Goal: Transaction & Acquisition: Purchase product/service

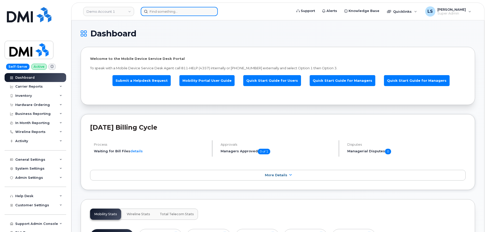
click at [169, 14] on input at bounding box center [179, 11] width 77 height 9
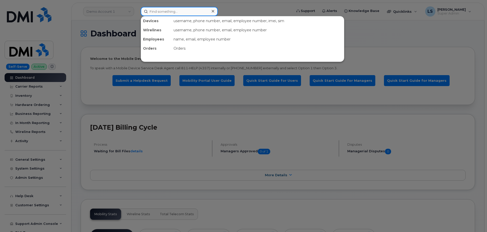
paste input "9132382813"
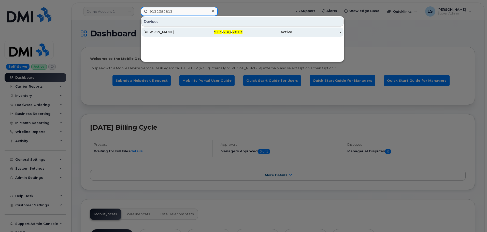
type input "9132382813"
drag, startPoint x: 162, startPoint y: 31, endPoint x: 158, endPoint y: 35, distance: 6.3
click at [162, 31] on div "[PERSON_NAME]" at bounding box center [168, 31] width 50 height 5
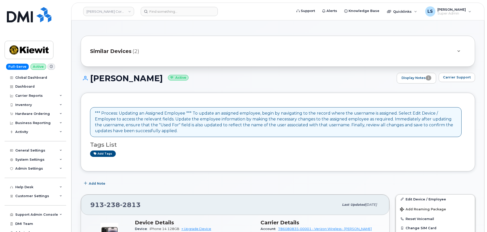
click at [166, 119] on div "*** Process: Updating an Assigned Employee *** To update an assigned employee, …" at bounding box center [275, 121] width 361 height 23
click at [166, 118] on div "*** Process: Updating an Assigned Employee *** To update an assigned employee, …" at bounding box center [275, 121] width 361 height 23
click at [227, 161] on div "*** Process: Updating an Assigned Employee *** To update an assigned employee, …" at bounding box center [277, 132] width 375 height 60
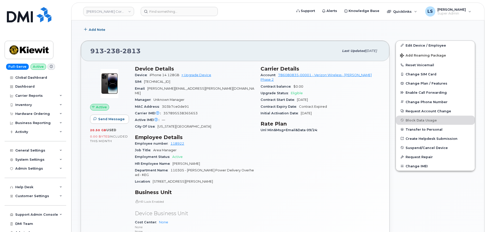
scroll to position [153, 0]
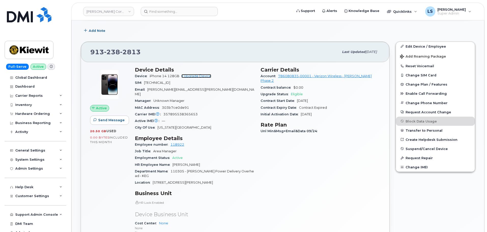
click at [200, 75] on link "+ Upgrade Device" at bounding box center [196, 76] width 30 height 4
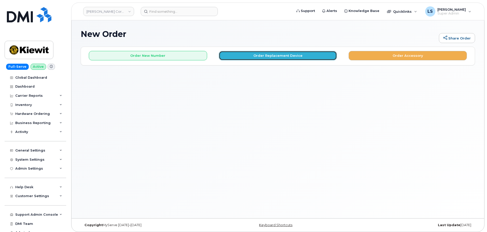
click at [270, 58] on button "Order Replacement Device" at bounding box center [278, 55] width 118 height 9
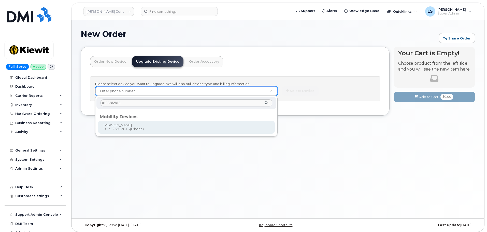
type input "9132382813"
type input "1173851"
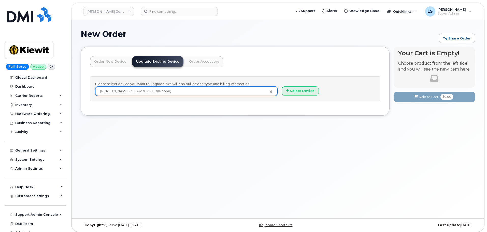
click at [156, 148] on div "New Order Share Order × Share This Order If you want to allow others to create …" at bounding box center [277, 119] width 412 height 198
click at [307, 93] on button "Select Device" at bounding box center [299, 90] width 37 height 9
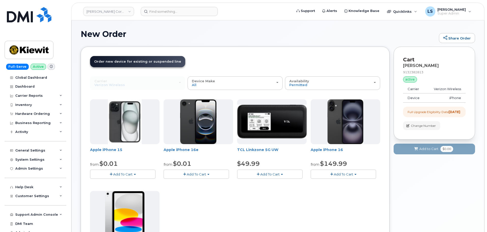
click at [349, 175] on span "Add To Cart" at bounding box center [343, 174] width 19 height 4
click at [336, 171] on button "Add To Cart" at bounding box center [342, 173] width 65 height 9
click at [327, 193] on div "Apple iPhone 15 from $0.01 Add To Cart $0.01 - 2 Year Upgrade (128GB) $729.99 -…" at bounding box center [235, 188] width 290 height 179
click at [286, 47] on div "Order New Device Upgrade Existing Device Order Accessory Order new device and n…" at bounding box center [235, 200] width 309 height 307
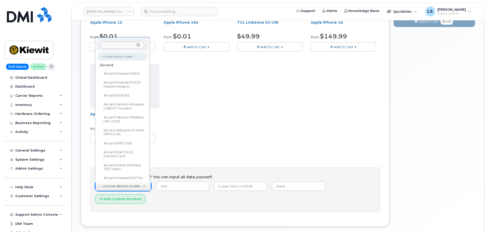
scroll to position [8, 0]
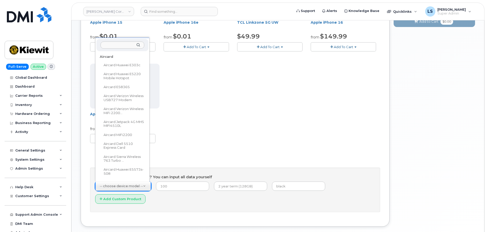
click at [104, 45] on input "text" at bounding box center [122, 44] width 44 height 7
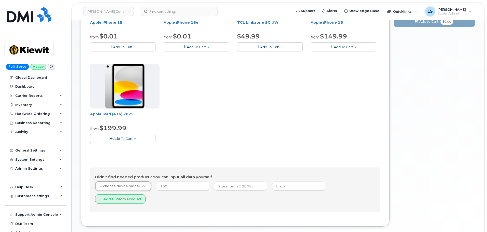
drag, startPoint x: 224, startPoint y: 141, endPoint x: 228, endPoint y: 138, distance: 4.9
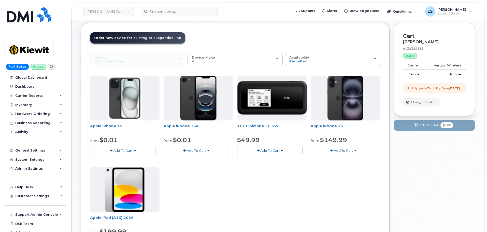
scroll to position [0, 0]
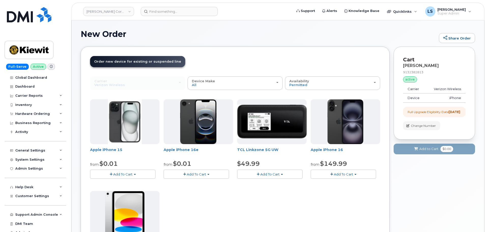
click at [242, 61] on header "Order New Device Upgrade Existing Device Order Accessory Order new device and n…" at bounding box center [235, 66] width 290 height 20
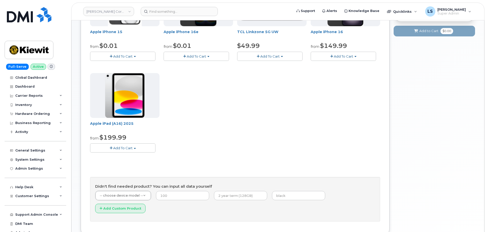
scroll to position [142, 0]
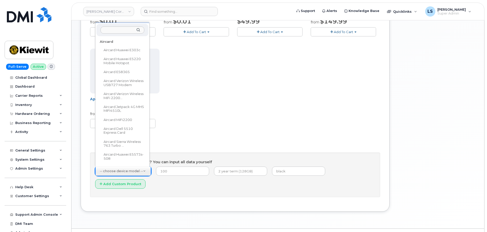
drag, startPoint x: 132, startPoint y: 171, endPoint x: 147, endPoint y: 172, distance: 14.8
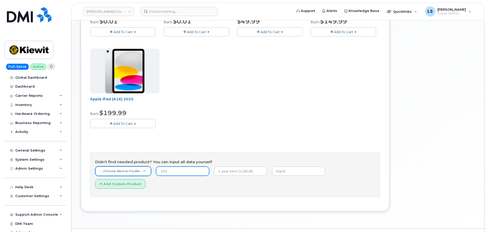
click at [168, 171] on input "number" at bounding box center [182, 170] width 53 height 9
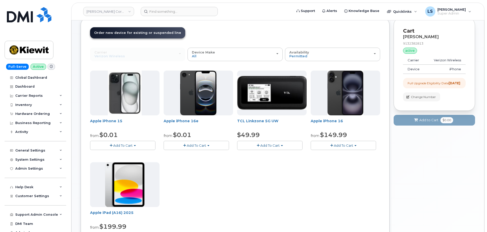
scroll to position [0, 0]
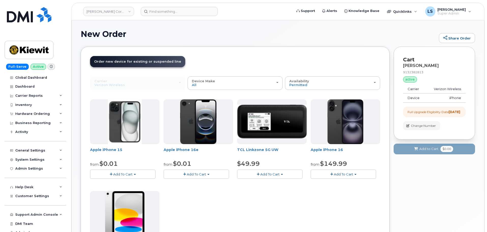
click at [224, 64] on header "Order New Device Upgrade Existing Device Order Accessory Order new device and n…" at bounding box center [235, 66] width 290 height 20
drag, startPoint x: 236, startPoint y: 148, endPoint x: 284, endPoint y: 151, distance: 48.1
click at [280, 150] on div "Apple iPhone 15 from $0.01 Add To Cart $0.01 - 2 Year Upgrade (128GB) $729.99 -…" at bounding box center [235, 188] width 290 height 179
click at [286, 149] on span "TCL Linkzone 5G UW" at bounding box center [271, 152] width 69 height 10
drag, startPoint x: 285, startPoint y: 152, endPoint x: 236, endPoint y: 152, distance: 49.3
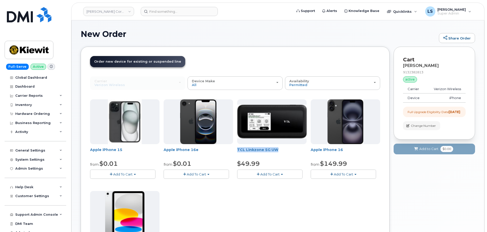
click at [236, 152] on div "Apple iPhone 15 from $0.01 Add To Cart $0.01 - 2 Year Upgrade (128GB) $729.99 -…" at bounding box center [235, 188] width 290 height 179
click at [235, 147] on div "Apple iPhone 15 from $0.01 Add To Cart $0.01 - 2 Year Upgrade (128GB) $729.99 -…" at bounding box center [235, 188] width 290 height 179
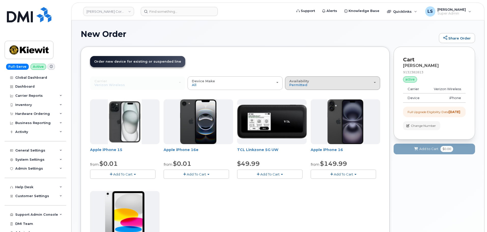
click at [307, 87] on button "Availability Permitted All" at bounding box center [332, 82] width 95 height 13
click at [300, 101] on div "All" at bounding box center [332, 103] width 93 height 6
click at [306, 83] on span "Permitted" at bounding box center [298, 85] width 18 height 4
click at [292, 102] on label "All" at bounding box center [291, 103] width 11 height 6
click at [0, 0] on input "All" at bounding box center [0, 0] width 0 height 0
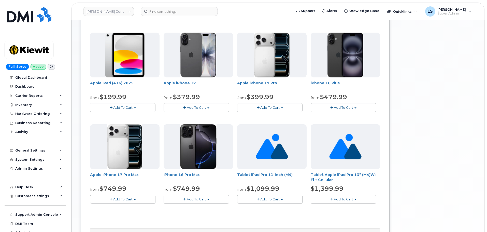
scroll to position [254, 0]
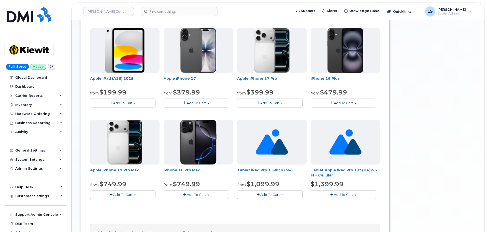
click at [273, 101] on span "Add To Cart" at bounding box center [269, 103] width 19 height 4
click at [296, 93] on div "from $399.99" at bounding box center [271, 92] width 69 height 9
click at [286, 104] on button "Add To Cart" at bounding box center [269, 102] width 65 height 9
click at [279, 111] on link "$399.99 - 2 Year Upgrade(256GB)" at bounding box center [272, 112] width 68 height 6
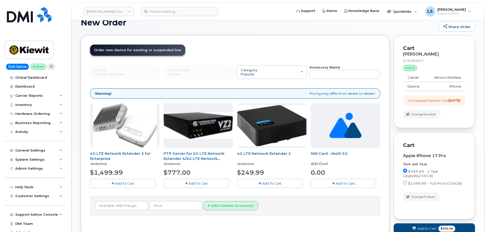
scroll to position [0, 0]
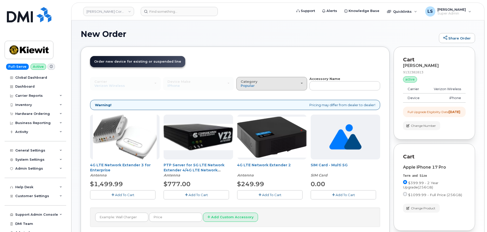
click at [291, 83] on div "Category Popular" at bounding box center [271, 84] width 62 height 8
click at [264, 97] on div "All" at bounding box center [271, 95] width 68 height 6
drag, startPoint x: 250, startPoint y: 86, endPoint x: 246, endPoint y: 90, distance: 5.6
click at [249, 86] on span "Popular" at bounding box center [247, 85] width 14 height 4
click at [244, 95] on label "All" at bounding box center [242, 95] width 11 height 6
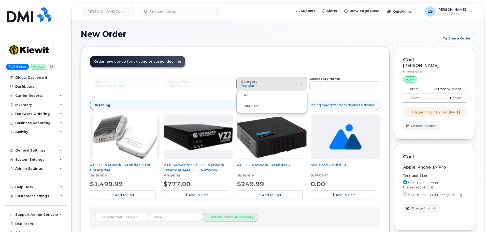
click at [0, 0] on input "All" at bounding box center [0, 0] width 0 height 0
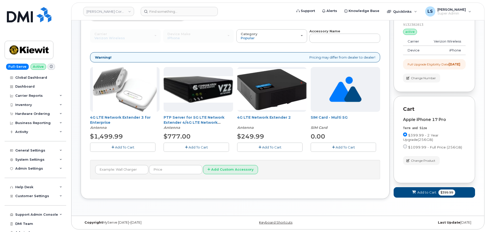
scroll to position [52, 0]
click at [127, 165] on input "text" at bounding box center [121, 169] width 53 height 9
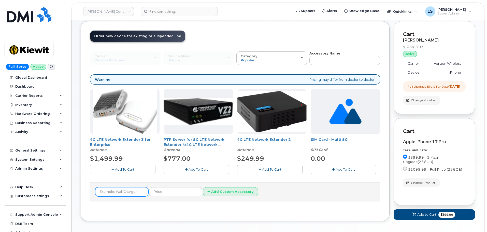
scroll to position [0, 0]
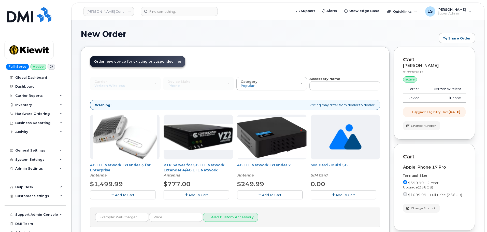
click at [117, 86] on div "Carrier Verizon Wireless T-Mobile AT&T Wireless Verizon Wireless T-Mobile AT&T …" at bounding box center [125, 83] width 71 height 13
click at [180, 92] on div "Carrier Verizon Wireless T-Mobile AT&T Wireless Verizon Wireless T-Mobile AT&T …" at bounding box center [235, 151] width 290 height 150
click at [277, 85] on div "Category Popular" at bounding box center [271, 84] width 62 height 8
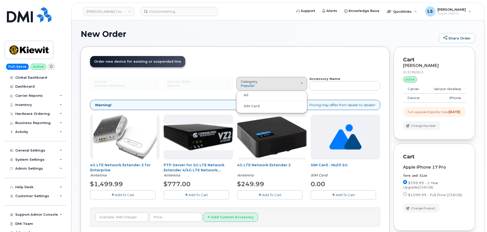
click at [245, 94] on label "All" at bounding box center [242, 95] width 11 height 6
click at [0, 0] on input "All" at bounding box center [0, 0] width 0 height 0
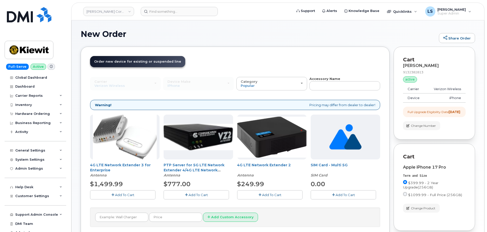
click at [249, 51] on div "Order New Device Upgrade Existing Device Order Accessory Order new device and n…" at bounding box center [235, 147] width 309 height 200
click at [347, 90] on div "Carrier Verizon Wireless T-Mobile AT&T Wireless Verizon Wireless T-Mobile AT&T …" at bounding box center [235, 151] width 290 height 150
click at [343, 82] on input "text" at bounding box center [344, 85] width 71 height 9
type input "case"
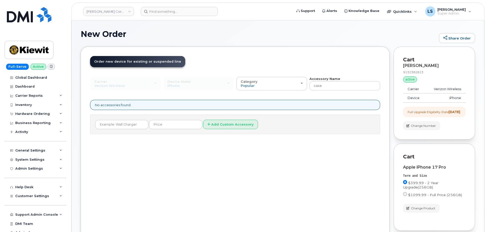
click at [218, 89] on div "Device Make All Android iPhone Tablet All Android iPhone Tablet" at bounding box center [198, 83] width 71 height 13
click at [134, 62] on span "Order new device for existing or suspended line" at bounding box center [137, 61] width 87 height 4
click at [105, 104] on div "No accessories found." at bounding box center [235, 105] width 290 height 10
click at [126, 108] on div "No accessories found." at bounding box center [235, 105] width 290 height 10
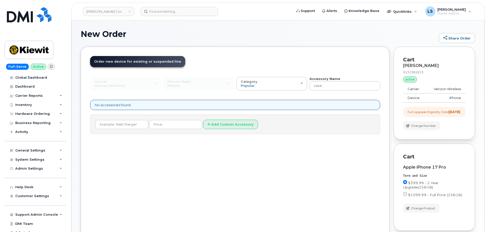
click at [125, 105] on div "No accessories found." at bounding box center [235, 105] width 290 height 10
click at [104, 102] on div "No accessories found." at bounding box center [235, 105] width 290 height 10
click at [98, 103] on div "No accessories found." at bounding box center [235, 105] width 290 height 10
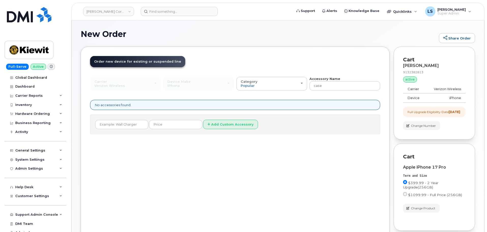
click at [123, 108] on div "No accessories found." at bounding box center [235, 105] width 290 height 10
click at [222, 181] on div "Order New Device Upgrade Existing Device Order Accessory Order new device and n…" at bounding box center [235, 147] width 309 height 200
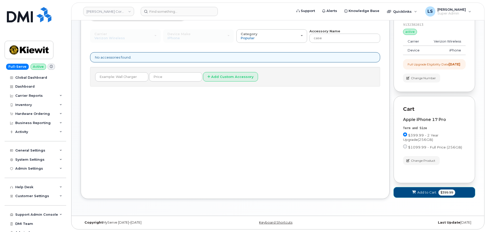
click at [428, 191] on span "Add to Cart" at bounding box center [426, 192] width 19 height 5
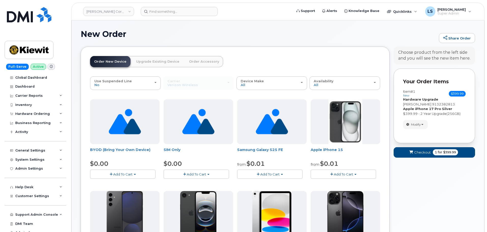
click at [446, 104] on span "9132382813" at bounding box center [443, 104] width 23 height 4
click at [450, 117] on div "Item #1 new $399.99 Accessories Only SIM Only Activation New Activation Hardwar…" at bounding box center [434, 108] width 63 height 39
click at [329, 81] on span "Availability" at bounding box center [323, 81] width 20 height 4
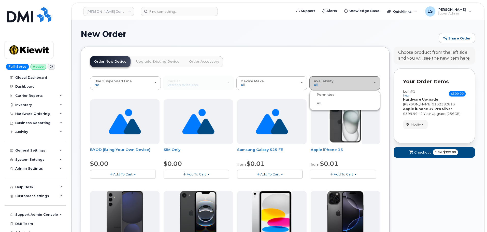
click at [330, 82] on span "Availability" at bounding box center [323, 81] width 20 height 4
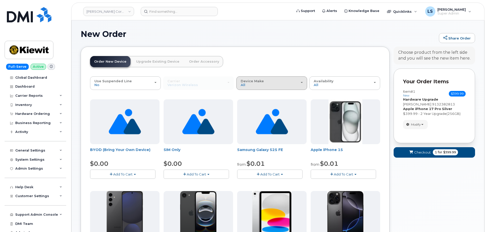
click at [275, 81] on div "Device Make All Android Cell Phone iPhone Modem Tablet" at bounding box center [271, 83] width 62 height 8
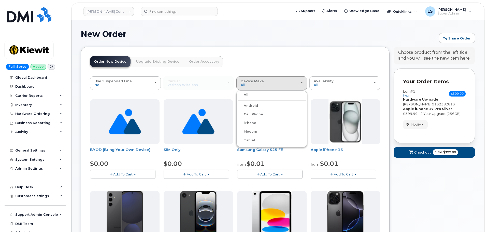
click at [252, 123] on label "iPhone" at bounding box center [246, 123] width 19 height 6
click at [0, 0] on input "iPhone" at bounding box center [0, 0] width 0 height 0
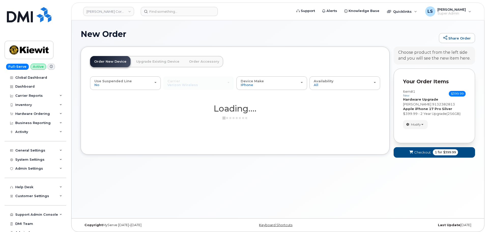
click at [345, 75] on header "Order New Device Upgrade Existing Device Order Accessory Order new device and n…" at bounding box center [235, 66] width 290 height 20
click at [344, 86] on div "Availability Permitted All" at bounding box center [344, 83] width 62 height 8
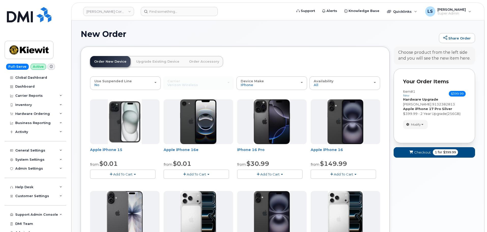
click at [280, 60] on header "Order New Device Upgrade Existing Device Order Accessory Order new device and n…" at bounding box center [235, 66] width 290 height 20
click at [200, 60] on link "Order Accessory" at bounding box center [204, 61] width 38 height 11
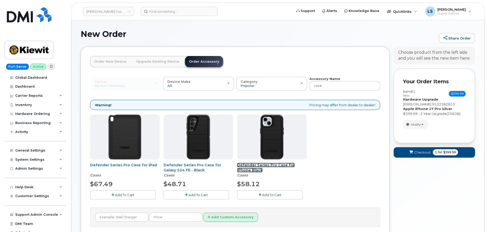
click at [286, 163] on link "Defender Series Pro Case for iPhone Black" at bounding box center [265, 167] width 57 height 10
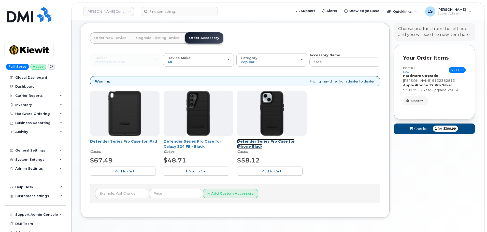
scroll to position [42, 0]
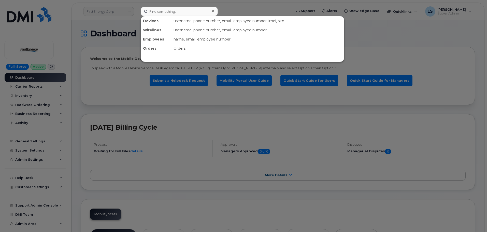
click at [172, 16] on input at bounding box center [179, 11] width 77 height 9
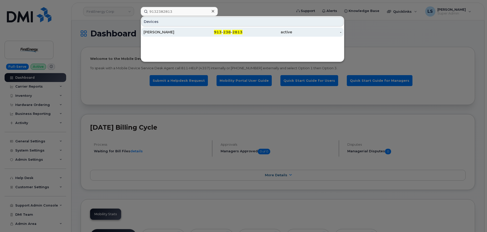
type input "9132382813"
click at [200, 32] on div "913 - 238 - 2813" at bounding box center [218, 31] width 50 height 5
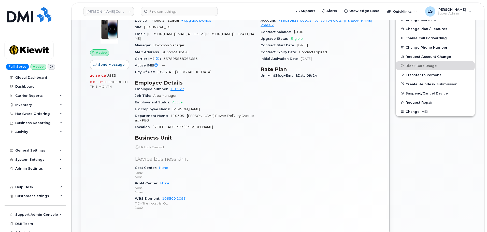
scroll to position [246, 0]
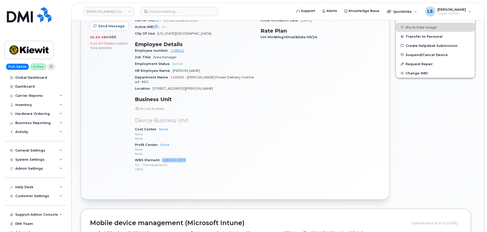
drag, startPoint x: 160, startPoint y: 149, endPoint x: 186, endPoint y: 152, distance: 26.5
click at [186, 157] on div "WBS Element 106500.1093 TIC - The Industrial Co. 1602" at bounding box center [194, 165] width 119 height 16
copy link "106500.1093"
click at [173, 164] on div "Device Details Device iPhone 14 128GB + Upgrade Device SIM [TECHNICAL_ID] Email…" at bounding box center [195, 74] width 126 height 209
click at [42, 113] on div "Hardware Ordering" at bounding box center [32, 114] width 35 height 4
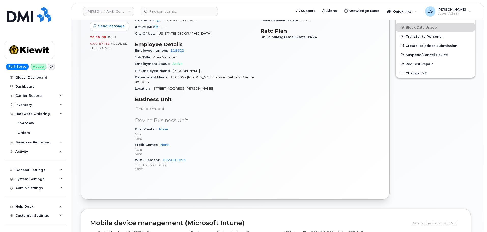
click at [80, 161] on div "[PHONE_NUMBER] Last updated [DATE] Active Send Message 20.50 GB  used 0.00 Byte…" at bounding box center [235, 74] width 315 height 258
click at [48, 170] on div "General Settings" at bounding box center [36, 169] width 62 height 9
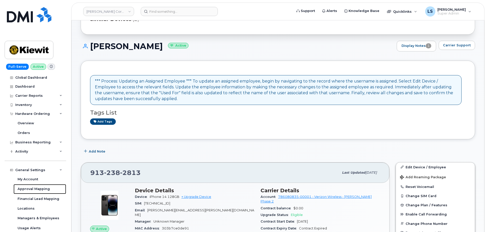
scroll to position [0, 0]
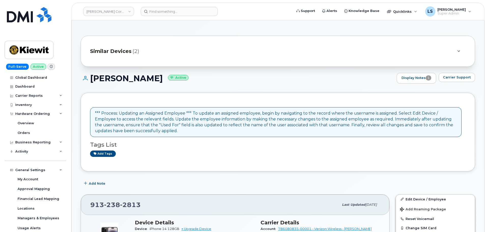
drag, startPoint x: 163, startPoint y: 77, endPoint x: 91, endPoint y: 82, distance: 72.1
click at [91, 82] on h1 "[PERSON_NAME] Active" at bounding box center [237, 78] width 313 height 9
copy h1 "[PERSON_NAME]"
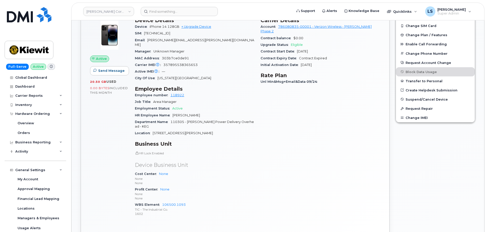
scroll to position [153, 0]
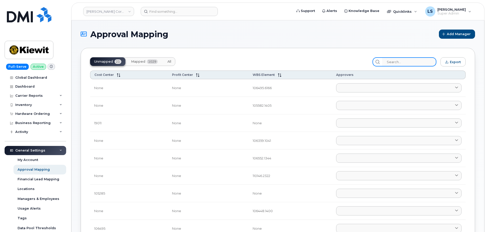
click at [397, 61] on input "search" at bounding box center [409, 61] width 54 height 9
paste input "106500.1093"
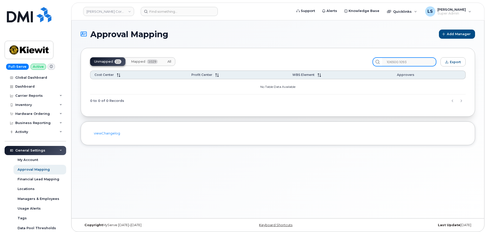
type input "106500.1093"
drag, startPoint x: 176, startPoint y: 61, endPoint x: 170, endPoint y: 59, distance: 6.1
click at [175, 61] on div "Unmapped 21 Mapped 1029 All" at bounding box center [229, 61] width 278 height 9
click at [171, 60] on span "All" at bounding box center [169, 61] width 4 height 4
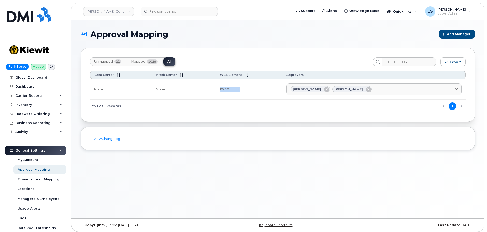
drag, startPoint x: 238, startPoint y: 89, endPoint x: 199, endPoint y: 85, distance: 39.7
click at [200, 83] on tr "None None 106500.1093 Jameson Gardiner Mason Haydock Aaron Seward AARON.SEWARD@…" at bounding box center [277, 89] width 375 height 21
click at [249, 116] on div "Unmapped 21 Mapped 1029 All 106500.1093 Export Cost Center Profit Center WBS El…" at bounding box center [278, 85] width 394 height 74
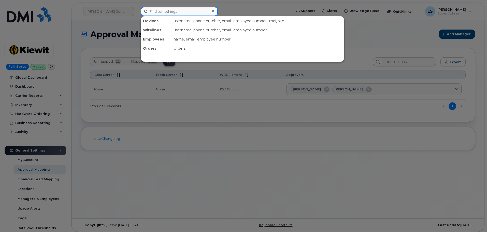
click at [179, 13] on input at bounding box center [179, 11] width 77 height 9
paste input "3254339086"
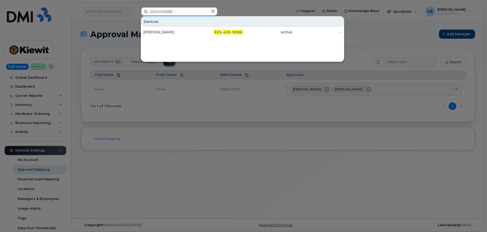
drag, startPoint x: 187, startPoint y: 13, endPoint x: 123, endPoint y: 14, distance: 64.3
click at [137, 10] on div "3254339086 Devices KIEWIT 325 - 433 - 9086 active -" at bounding box center [215, 11] width 156 height 9
type input "3254339086"
click at [88, 25] on div at bounding box center [243, 116] width 487 height 232
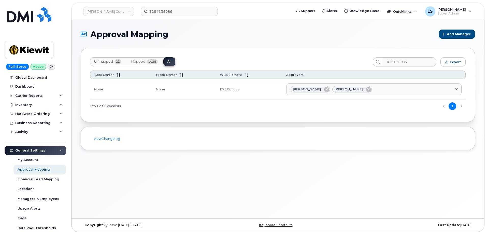
click at [292, 77] on th "Approvers" at bounding box center [373, 74] width 183 height 9
click at [277, 66] on div "Unmapped 21 Mapped 1029 All" at bounding box center [229, 61] width 278 height 9
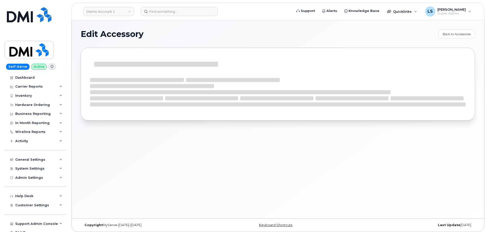
select select "Cases"
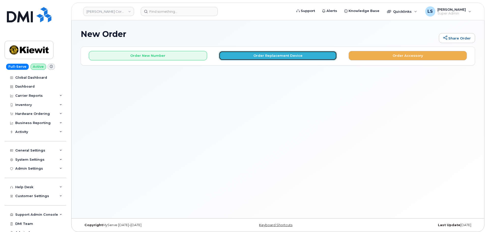
click at [304, 56] on button "Order Replacement Device" at bounding box center [278, 55] width 118 height 9
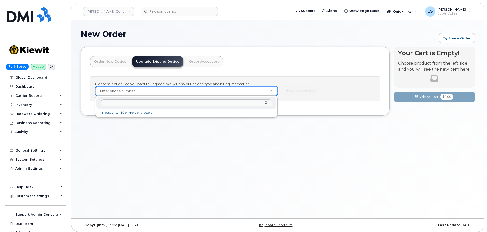
click at [178, 102] on input "text" at bounding box center [186, 102] width 172 height 7
drag, startPoint x: 234, startPoint y: 62, endPoint x: 231, endPoint y: 66, distance: 4.6
paste input "9132382813"
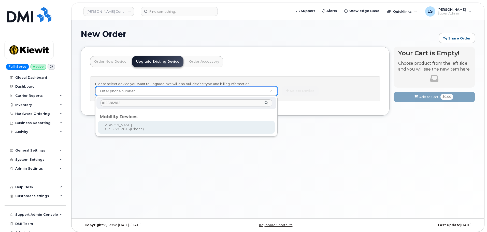
type input "9132382813"
type input "1173851"
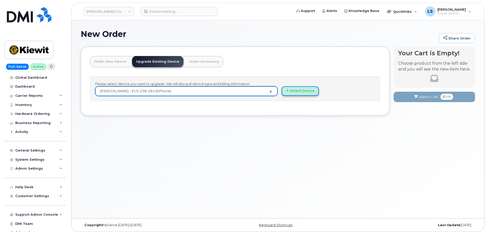
click at [313, 93] on button "Select Device" at bounding box center [299, 90] width 37 height 9
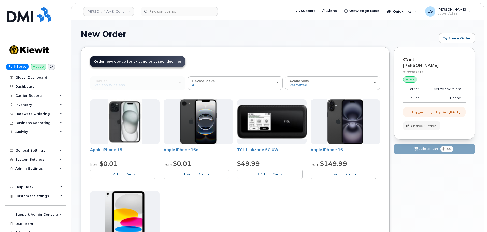
click at [439, 91] on td "Verizon Wireless" at bounding box center [446, 88] width 40 height 9
click at [451, 90] on td "Verizon Wireless" at bounding box center [446, 88] width 40 height 9
drag, startPoint x: 451, startPoint y: 90, endPoint x: 447, endPoint y: 99, distance: 9.6
click at [450, 90] on td "Verizon Wireless" at bounding box center [446, 88] width 40 height 9
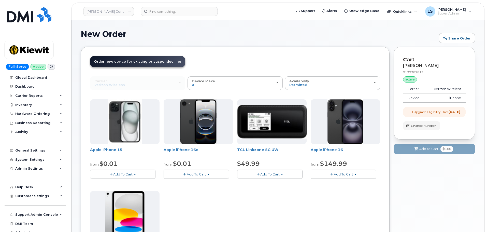
click at [443, 95] on td "iPhone" at bounding box center [446, 97] width 40 height 9
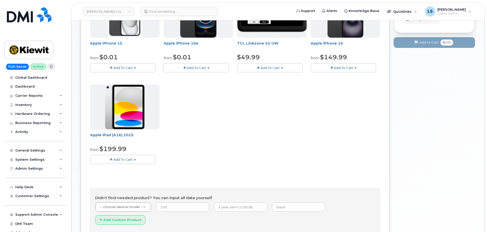
scroll to position [142, 0]
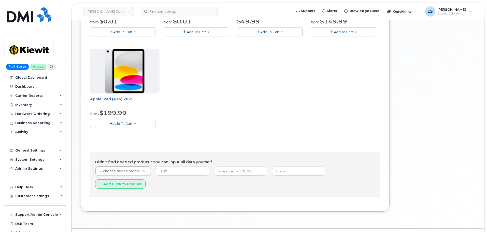
click at [286, 105] on div "Apple iPhone 15 from $0.01 Add To Cart $0.01 - 2 Year Upgrade (128GB) $729.99 -…" at bounding box center [235, 46] width 290 height 179
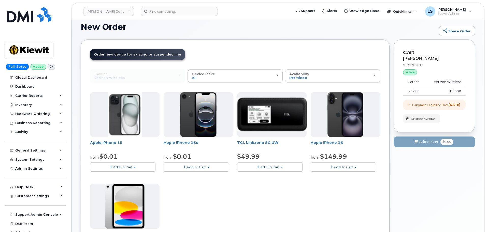
scroll to position [0, 0]
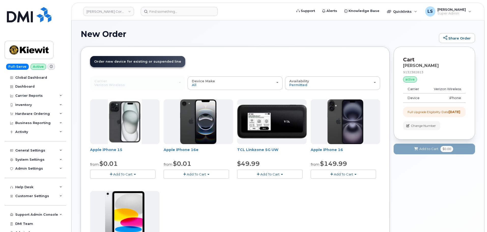
click at [329, 56] on header "Order New Device Upgrade Existing Device Order Accessory Order new device and n…" at bounding box center [235, 66] width 290 height 20
click at [308, 82] on div "Availability Permitted All" at bounding box center [332, 83] width 86 height 8
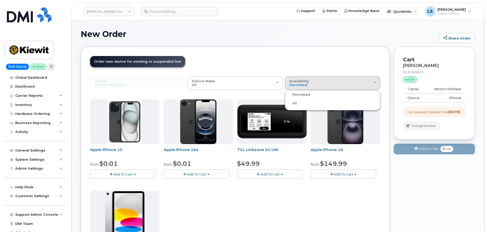
click at [296, 100] on label "All" at bounding box center [291, 103] width 11 height 6
click at [0, 0] on input "All" at bounding box center [0, 0] width 0 height 0
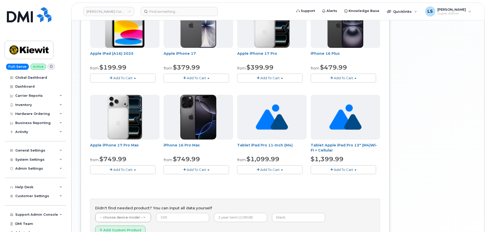
scroll to position [280, 0]
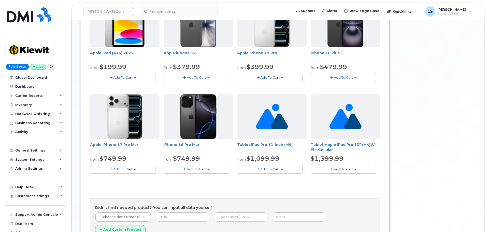
click at [122, 169] on span "Add To Cart" at bounding box center [122, 169] width 19 height 4
click at [235, 193] on div "Samsung Galaxy S25 FE from $0.01 Add To Cart $0.01 - 2 Year Upgrade $649.99 - F…" at bounding box center [235, 31] width 290 height 423
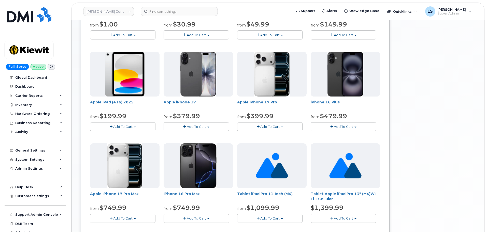
scroll to position [229, 0]
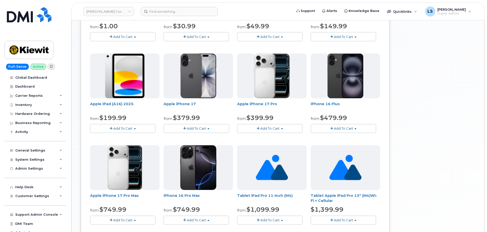
click at [277, 132] on button "Add To Cart" at bounding box center [269, 128] width 65 height 9
click at [271, 139] on link "$399.99 - 2 Year Upgrade(256GB)" at bounding box center [272, 137] width 68 height 6
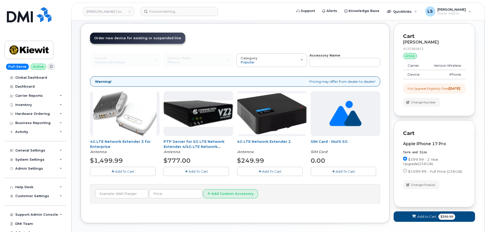
scroll to position [52, 0]
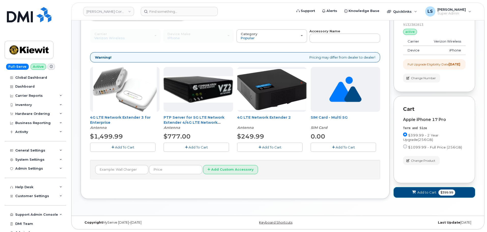
click at [433, 193] on span "Add to Cart" at bounding box center [426, 192] width 19 height 5
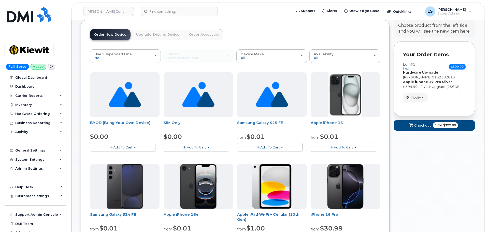
scroll to position [26, 0]
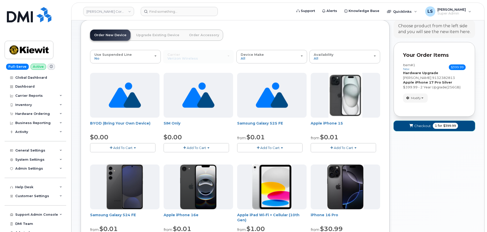
click at [423, 128] on span "Checkout" at bounding box center [422, 125] width 17 height 5
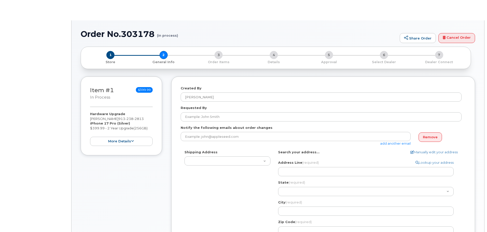
select select
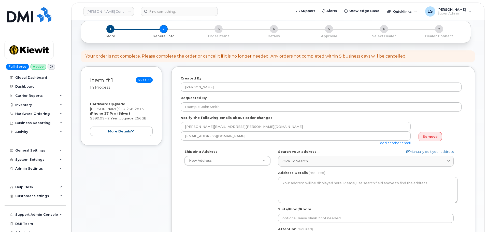
scroll to position [25, 0]
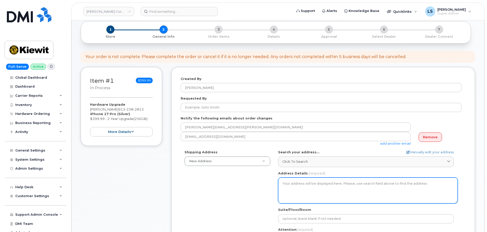
click at [300, 188] on textarea "Address Details" at bounding box center [367, 190] width 179 height 26
click at [283, 193] on textarea "Address Details" at bounding box center [367, 190] width 179 height 26
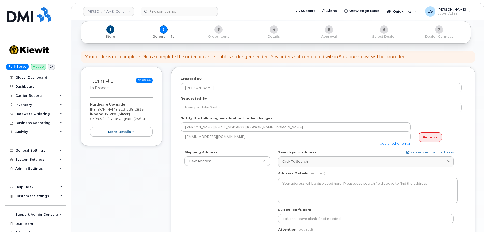
drag, startPoint x: 266, startPoint y: 181, endPoint x: 263, endPoint y: 186, distance: 5.9
click at [264, 186] on div "Shipping Address New Address New Address [STREET_ADDRESS][GEOGRAPHIC_DATA][PERS…" at bounding box center [320, 207] width 281 height 117
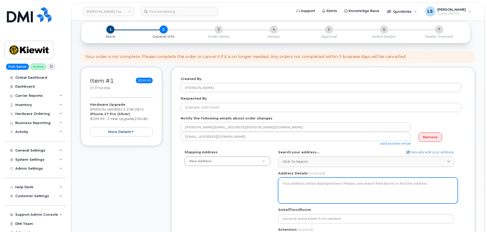
click at [298, 191] on textarea "Address Details" at bounding box center [367, 190] width 179 height 26
drag, startPoint x: 265, startPoint y: 187, endPoint x: 282, endPoint y: 186, distance: 16.5
click at [265, 186] on div "Shipping Address New Address New Address 6200 Lee Vista Blvd 206 Mcgavock Pike …" at bounding box center [320, 207] width 281 height 117
click at [310, 180] on textarea "Address Details" at bounding box center [367, 190] width 179 height 26
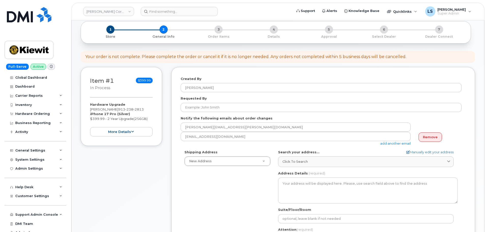
click at [250, 193] on div "Shipping Address New Address New Address 6200 Lee Vista Blvd 206 Mcgavock Pike …" at bounding box center [320, 207] width 281 height 117
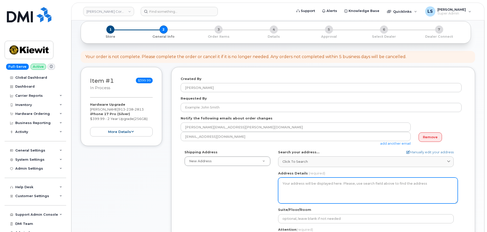
drag, startPoint x: 297, startPoint y: 185, endPoint x: 259, endPoint y: 182, distance: 38.5
click at [295, 185] on textarea "Address Details" at bounding box center [367, 190] width 179 height 26
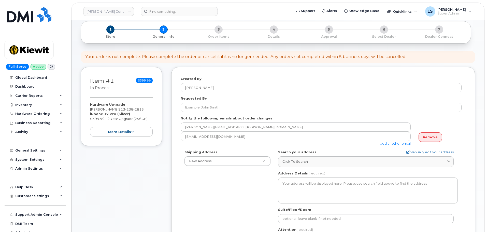
click at [256, 191] on div "Shipping Address New Address New Address 6200 Lee Vista Blvd 206 Mcgavock Pike …" at bounding box center [320, 207] width 281 height 117
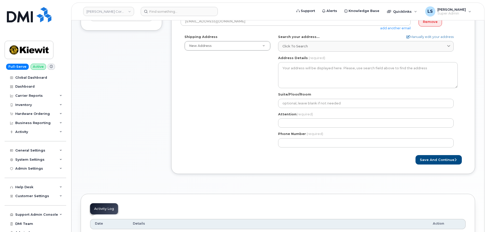
scroll to position [102, 0]
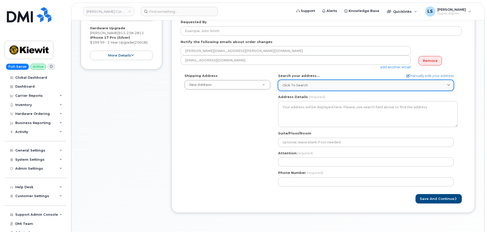
click at [308, 88] on link "Click to search" at bounding box center [365, 85] width 175 height 10
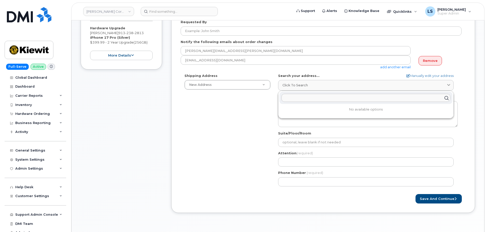
paste input "8900 Renner BlvdLenexa, KS 66219"
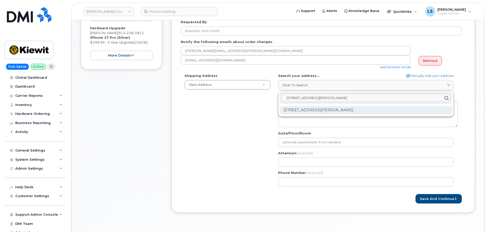
type input "8900 Renner BlvdLenexa, KS 66219"
click at [308, 112] on div "8900 Renner Blvd Lenexa KS 66219-3049" at bounding box center [365, 110] width 173 height 8
select select
type textarea "8900 Renner Blvd LENEXA KS 66219-3049 UNITED STATES"
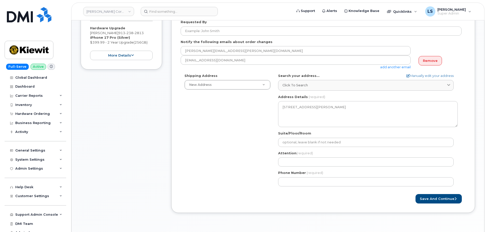
click at [243, 113] on div "Shipping Address New Address New Address 6200 Lee Vista Blvd 206 Mcgavock Pike …" at bounding box center [320, 131] width 281 height 117
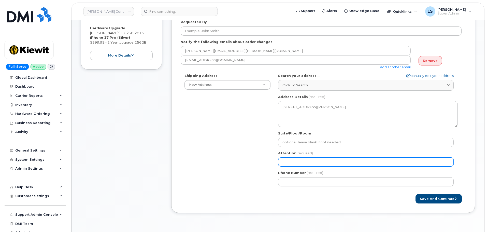
click at [285, 162] on input "Attention (required)" at bounding box center [365, 161] width 175 height 9
select select
type input "M"
select select
type input "Me"
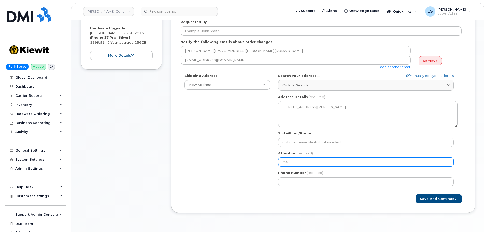
select select
type input "Mel"
select select
type input "Mell"
select select
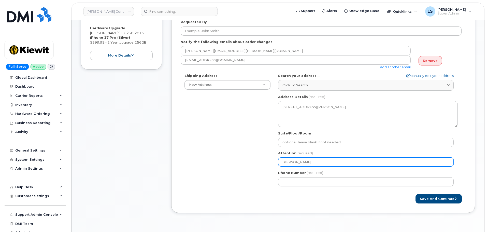
type input "Melli"
select select
type input "Mellis"
select select
type input "Melliss"
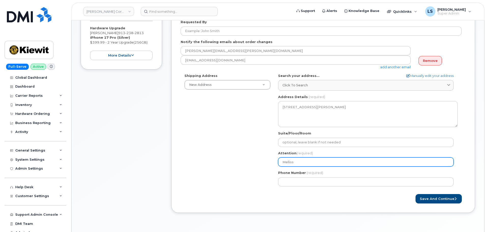
select select
type input "Mellissa"
select select
type input "Melliss"
select select
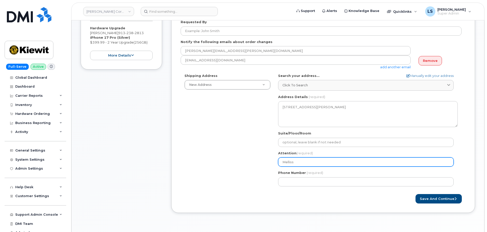
type input "Mellis"
select select
type input "Melli"
select select
type input "Mell"
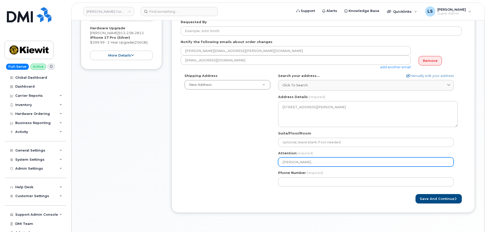
select select
type input "Mel"
select select
type input "Meli"
select select
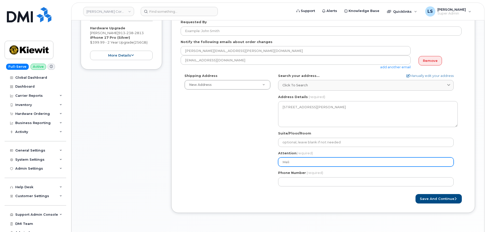
type input "Melis"
select select
type input "Meliss"
select select
type input "Melissa"
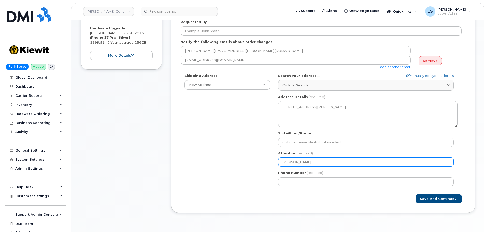
select select
type input "Melissa S"
select select
type input "Melissa Sm"
select select
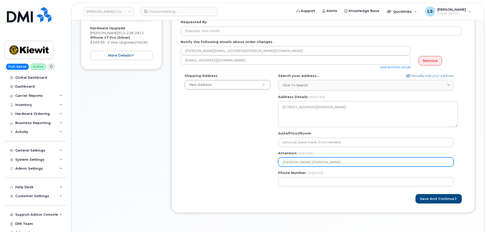
type input "Melissa Smi"
select select
type input "Melissa Smit"
select select
type input "Melissa Smith"
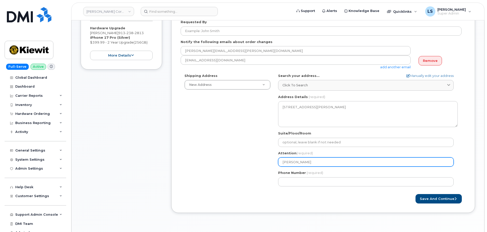
select select
type input "Melissa Smith C"
select select
type input "Melissa Smith Cu"
select select
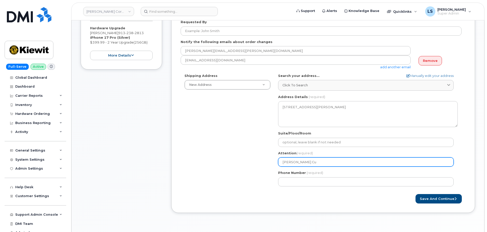
type input "Melissa Smith Cub"
select select
type input "Melissa Smith Cube"
select select
type input "Melissa Smith Cube #"
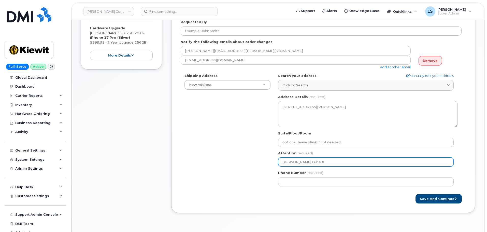
select select
type input "Melissa Smith Cube #("
select select
type input "Melissa Smith Cube #(2"
select select
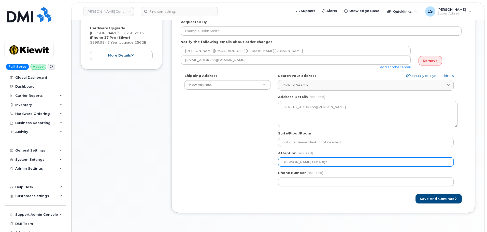
type input "Melissa Smith Cube #(2."
select select
type input "Melissa Smith Cube #(2.2"
select select
type input "Melissa Smith Cube #(2.2."
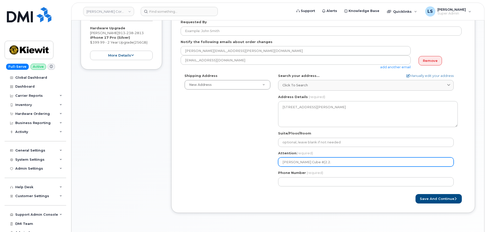
select select
type input "Melissa Smith Cube #(2.2.c"
select select
type input "Melissa Smith Cube #(2.2."
select select
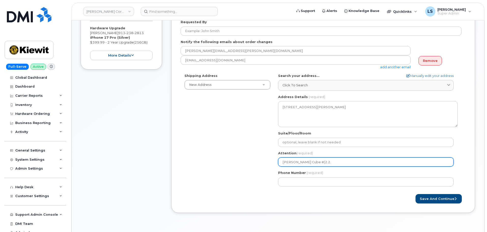
type input "Melissa Smith Cube #(2.2.C"
select select
type input "Melissa Smith Cube #(2.2.C."
select select
type input "Melissa Smith Cube #(2.2.C.1"
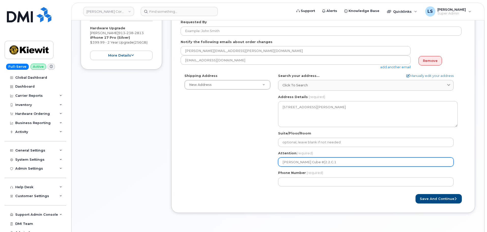
select select
type input "Melissa Smith Cube #(2.2.C.17"
select select
type input "Melissa Smith Cube #(2.2.C.17)"
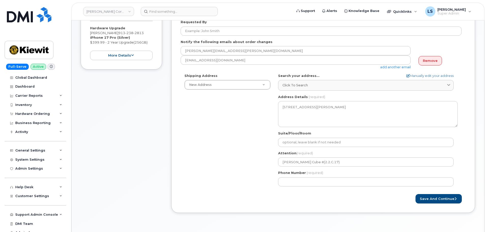
drag, startPoint x: 203, startPoint y: 146, endPoint x: 248, endPoint y: 179, distance: 55.9
click at [248, 179] on div "Shipping Address New Address New Address 6200 Lee Vista Blvd 206 Mcgavock Pike …" at bounding box center [320, 131] width 281 height 117
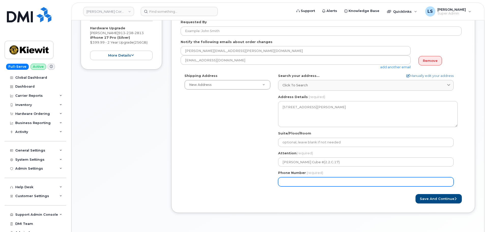
click at [310, 181] on input "Phone Number" at bounding box center [365, 181] width 175 height 9
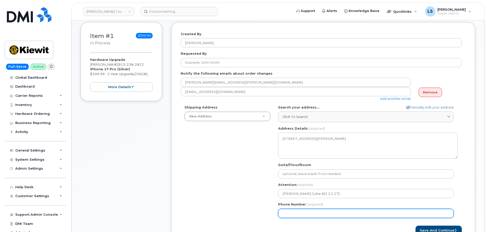
scroll to position [127, 0]
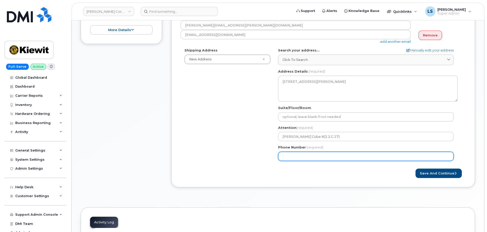
click at [205, 139] on div "Shipping Address New Address New Address 6200 Lee Vista Blvd 206 Mcgavock Pike …" at bounding box center [320, 106] width 281 height 117
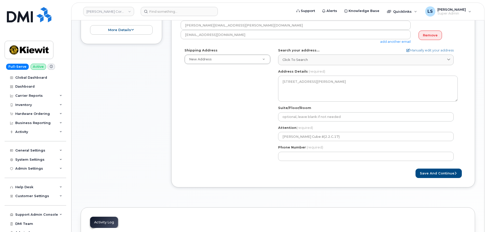
click at [310, 175] on div "Save and Continue" at bounding box center [322, 172] width 285 height 9
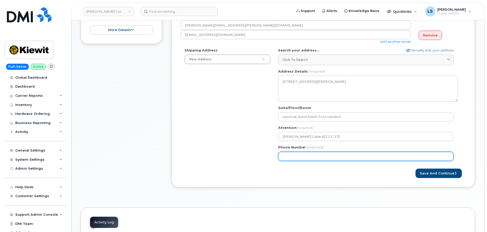
click at [309, 153] on input "Phone Number" at bounding box center [365, 156] width 175 height 9
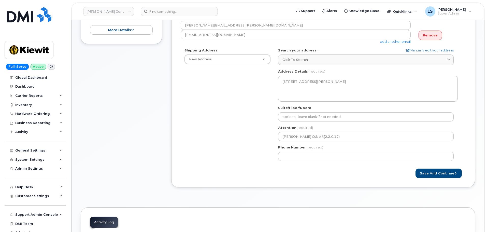
click at [256, 174] on div "Save and Continue" at bounding box center [322, 172] width 285 height 9
drag, startPoint x: 243, startPoint y: 140, endPoint x: 241, endPoint y: 141, distance: 2.7
click at [243, 140] on div "Shipping Address New Address New Address 6200 Lee Vista Blvd 206 Mcgavock Pike …" at bounding box center [320, 106] width 281 height 117
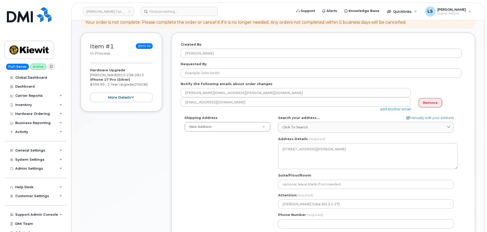
scroll to position [102, 0]
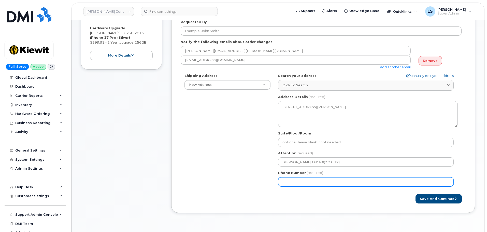
click at [301, 181] on input "Phone Number" at bounding box center [365, 181] width 175 height 9
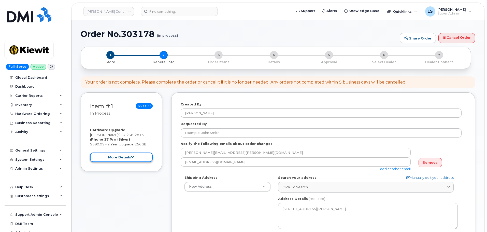
click at [135, 158] on button "more details" at bounding box center [121, 156] width 63 height 9
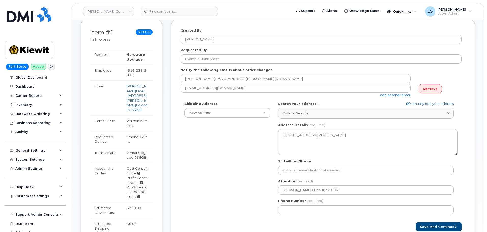
scroll to position [127, 0]
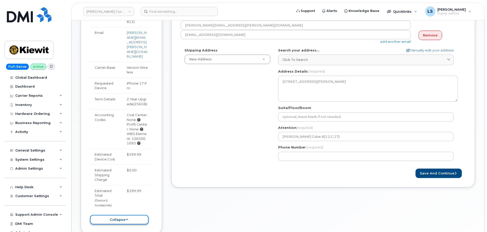
click at [134, 224] on button "collapse" at bounding box center [119, 219] width 58 height 9
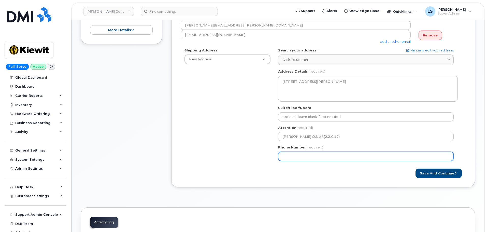
click at [338, 159] on input "Phone Number" at bounding box center [365, 156] width 175 height 9
paste input "3613853089"
select select
type input "3613853089"
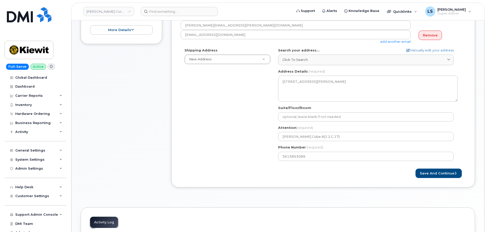
click at [229, 154] on div "Shipping Address New Address New Address 6200 Lee Vista Blvd 206 Mcgavock Pike …" at bounding box center [320, 106] width 281 height 117
click at [236, 147] on div "Shipping Address New Address New Address 6200 Lee Vista Blvd 206 Mcgavock Pike …" at bounding box center [320, 106] width 281 height 117
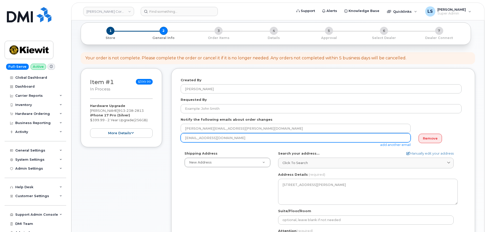
scroll to position [0, 0]
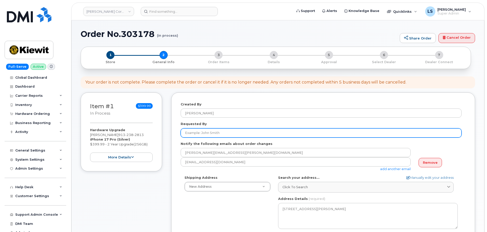
click at [231, 133] on input "Requested By" at bounding box center [320, 132] width 281 height 9
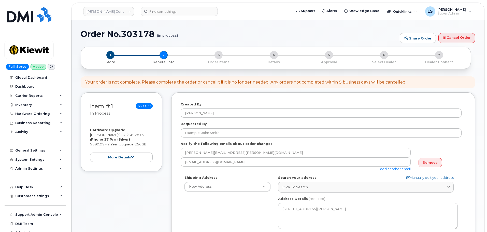
click at [232, 124] on div "Requested By" at bounding box center [322, 129] width 285 height 16
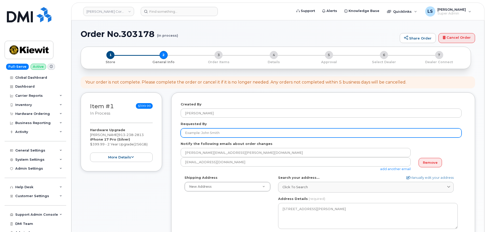
click at [235, 137] on input "Requested By" at bounding box center [320, 132] width 281 height 9
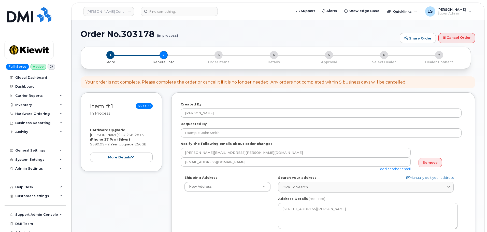
click at [234, 120] on form "Created By Luke Schroeder Requested By Notify the following emails about order …" at bounding box center [322, 203] width 285 height 203
click at [238, 138] on form "Created By Luke Schroeder Requested By Notify the following emails about order …" at bounding box center [322, 203] width 285 height 203
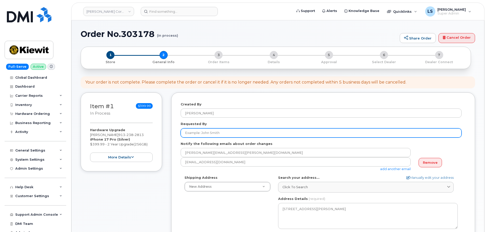
click at [238, 132] on input "Requested By" at bounding box center [320, 132] width 281 height 9
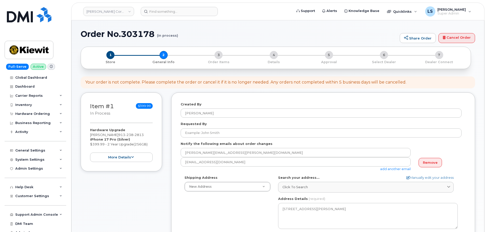
click at [242, 122] on div "Requested By" at bounding box center [322, 129] width 285 height 16
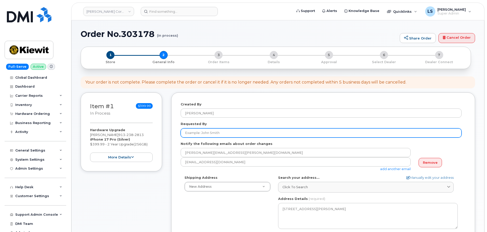
click at [248, 131] on input "Requested By" at bounding box center [320, 132] width 281 height 9
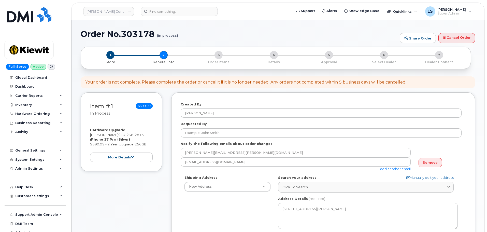
click at [254, 125] on div "Requested By" at bounding box center [322, 129] width 285 height 16
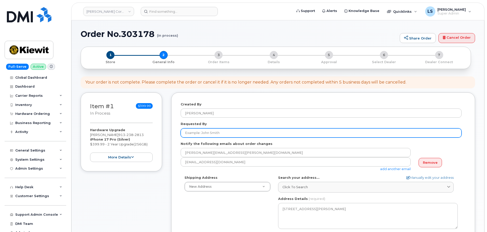
click at [256, 135] on input "Requested By" at bounding box center [320, 132] width 281 height 9
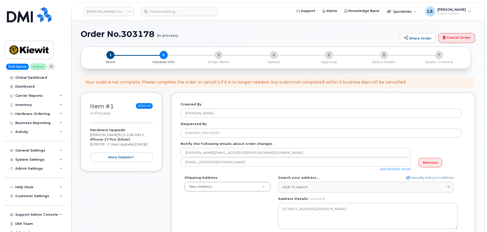
click at [258, 124] on div "Requested By" at bounding box center [322, 129] width 285 height 16
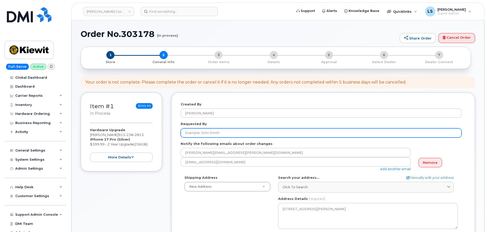
click at [202, 131] on input "Requested By" at bounding box center [320, 132] width 281 height 9
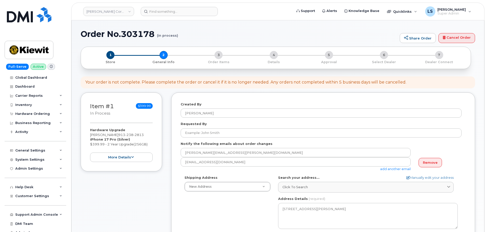
click at [220, 124] on div "Requested By" at bounding box center [322, 129] width 285 height 16
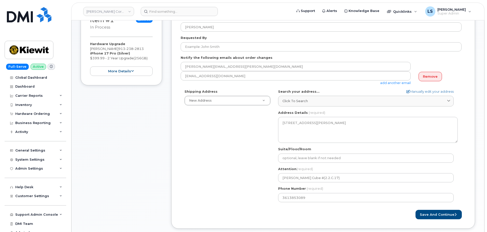
scroll to position [178, 0]
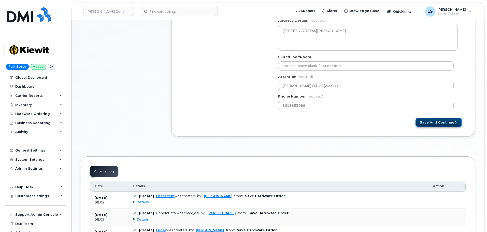
click at [452, 124] on button "Save and Continue" at bounding box center [438, 121] width 46 height 9
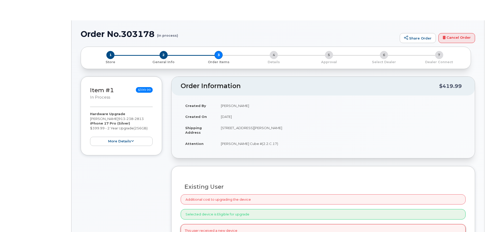
type input "[PERSON_NAME]"
radio input "true"
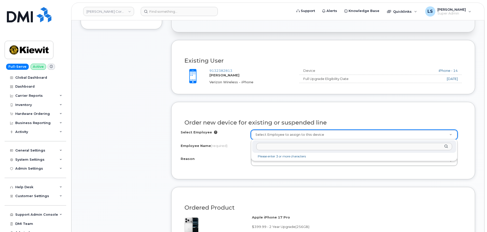
scroll to position [127, 0]
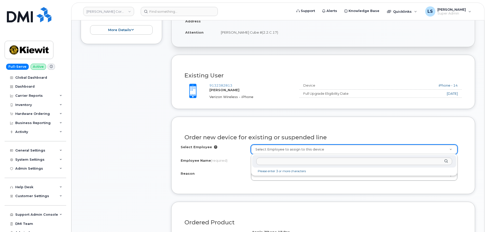
paste input "[PERSON_NAME]"
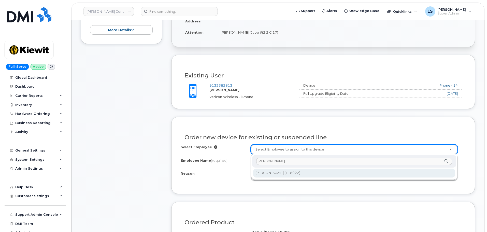
type input "[PERSON_NAME]"
type input "2149662"
select select
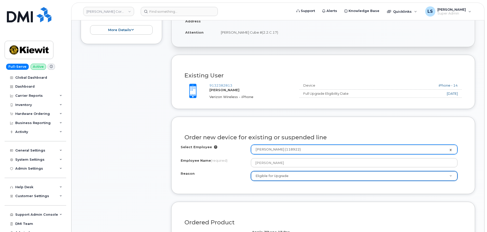
select select "eligible_for_upgrade"
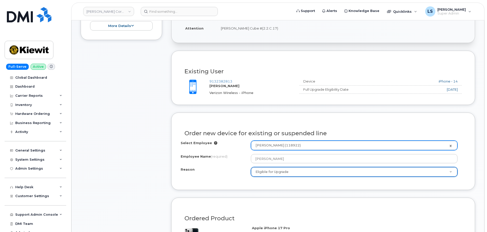
scroll to position [305, 0]
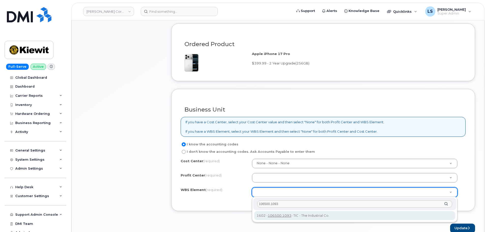
type input "106500.1093"
drag, startPoint x: 292, startPoint y: 219, endPoint x: 290, endPoint y: 208, distance: 11.0
type input "106500.1093"
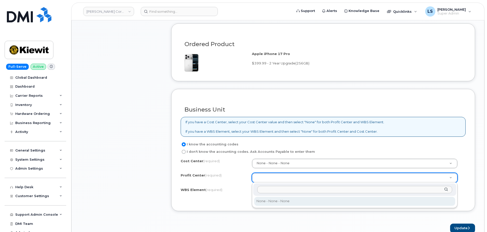
drag, startPoint x: 282, startPoint y: 181, endPoint x: 286, endPoint y: 175, distance: 7.8
type input "none"
select select "None"
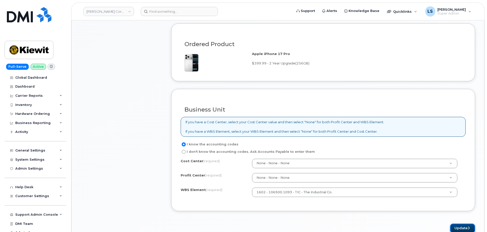
click at [456, 227] on button "Update" at bounding box center [462, 227] width 25 height 9
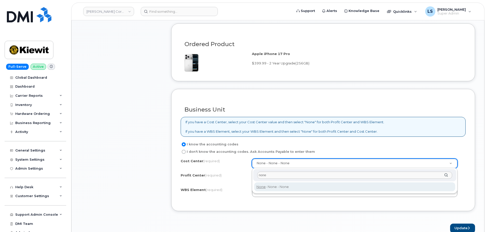
type input "none"
type input "None"
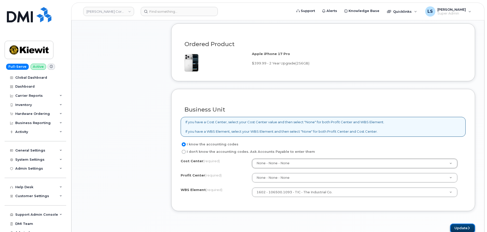
click at [459, 227] on button "Update" at bounding box center [462, 227] width 25 height 9
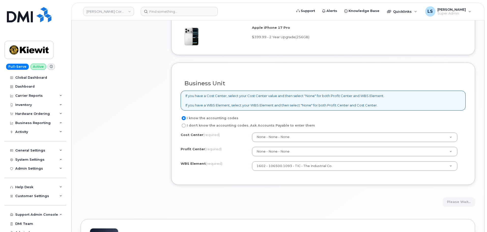
scroll to position [356, 0]
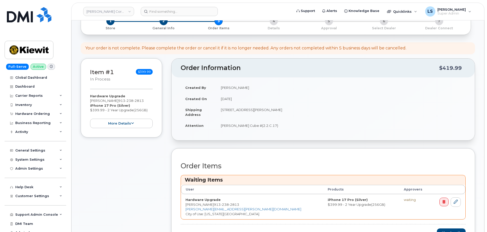
scroll to position [153, 0]
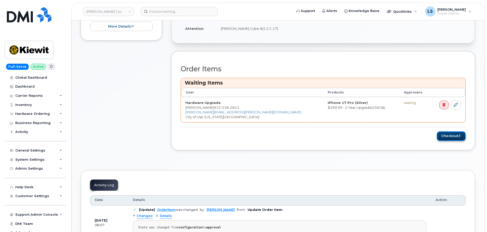
click at [445, 135] on button "Checkout" at bounding box center [450, 135] width 29 height 9
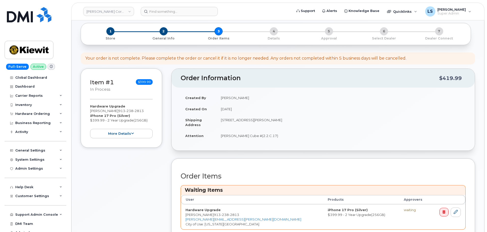
scroll to position [0, 0]
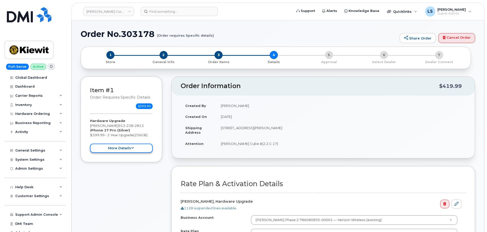
click at [113, 147] on button "more details" at bounding box center [121, 147] width 63 height 9
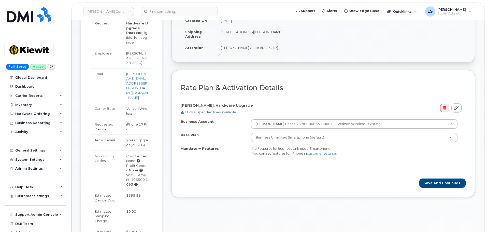
scroll to position [203, 0]
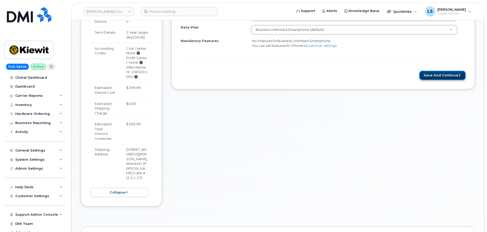
click at [452, 74] on button "Save and Continue" at bounding box center [442, 75] width 46 height 9
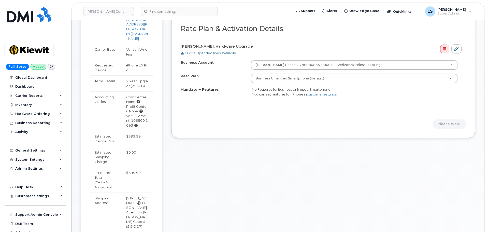
scroll to position [76, 0]
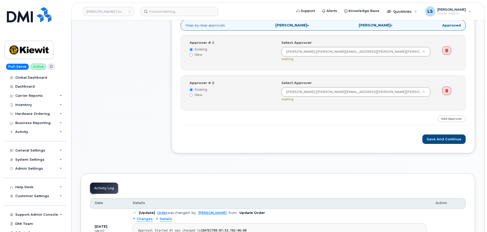
scroll to position [127, 0]
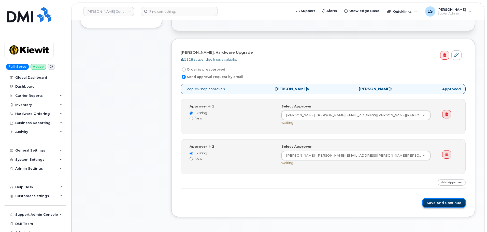
click at [444, 202] on button "Save and Continue" at bounding box center [443, 202] width 43 height 9
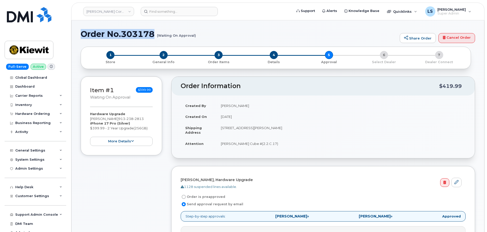
drag, startPoint x: 155, startPoint y: 34, endPoint x: 74, endPoint y: 35, distance: 80.6
copy h1 "Order No.303178"
drag, startPoint x: 237, startPoint y: 31, endPoint x: 198, endPoint y: 22, distance: 40.0
click at [237, 30] on h1 "Order No.303178 (Waiting On Approval)" at bounding box center [239, 33] width 316 height 9
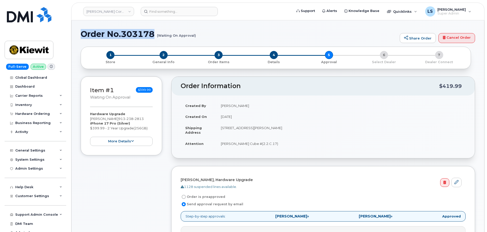
click at [204, 31] on h1 "Order No.303178 (Waiting On Approval)" at bounding box center [239, 33] width 316 height 9
click at [232, 139] on td "Melissa Smith Cube #(2.2.C.17)" at bounding box center [340, 143] width 249 height 11
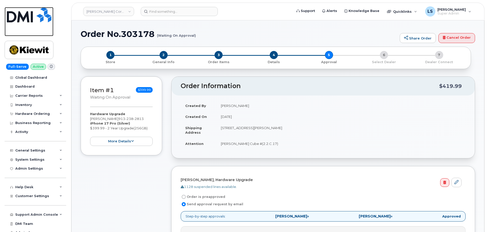
drag, startPoint x: 46, startPoint y: 14, endPoint x: 80, endPoint y: 8, distance: 35.3
click at [46, 14] on img at bounding box center [29, 14] width 44 height 15
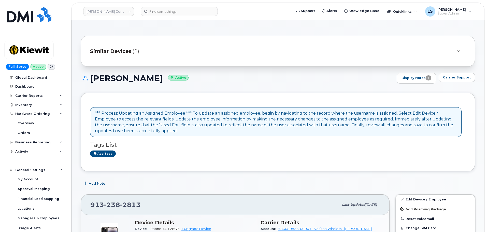
scroll to position [153, 0]
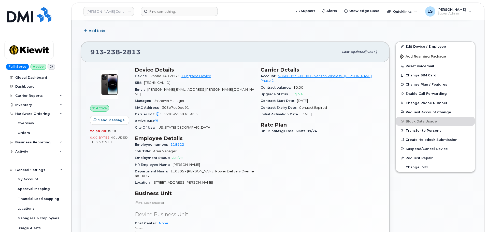
drag, startPoint x: 179, startPoint y: 6, endPoint x: 183, endPoint y: 10, distance: 5.8
click at [179, 6] on header "[PERSON_NAME] Corporation Support Alerts Knowledge Base Quicklinks Suspend / Ca…" at bounding box center [277, 12] width 413 height 18
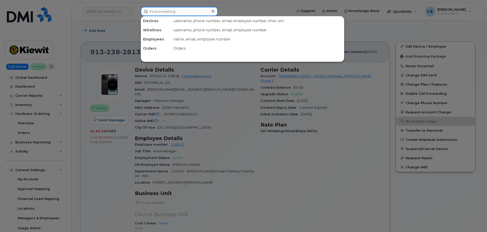
drag, startPoint x: 182, startPoint y: 12, endPoint x: 178, endPoint y: 11, distance: 3.8
click at [181, 12] on input at bounding box center [179, 11] width 77 height 9
paste input "[PERSON_NAME]"
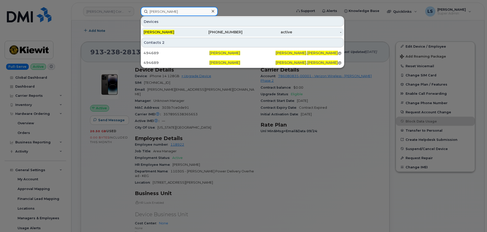
type input "[PERSON_NAME]"
click at [223, 32] on div "[PHONE_NUMBER]" at bounding box center [218, 31] width 50 height 5
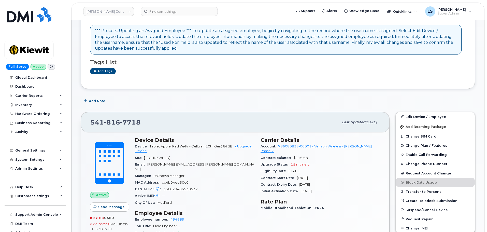
scroll to position [127, 0]
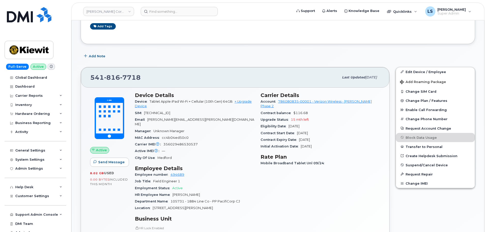
click at [297, 117] on span "15 mth left" at bounding box center [300, 119] width 18 height 4
drag, startPoint x: 297, startPoint y: 113, endPoint x: 316, endPoint y: 126, distance: 23.0
click at [297, 117] on span "15 mth left" at bounding box center [300, 119] width 18 height 4
drag, startPoint x: 320, startPoint y: 126, endPoint x: 317, endPoint y: 126, distance: 3.1
click at [320, 130] on div "Contract Start Date Jan 10, 2025" at bounding box center [319, 133] width 119 height 7
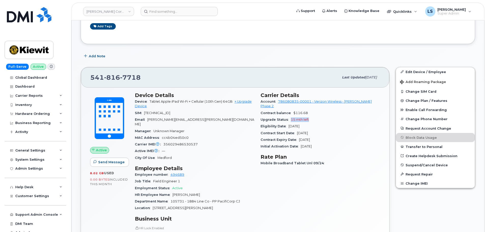
drag, startPoint x: 290, startPoint y: 116, endPoint x: 313, endPoint y: 116, distance: 22.4
click at [312, 116] on div "Upgrade Status 15 mth left" at bounding box center [319, 119] width 119 height 7
click at [319, 123] on div "Eligibility Date Jan 10, 2027" at bounding box center [319, 126] width 119 height 7
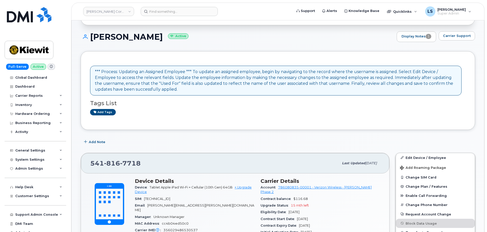
scroll to position [0, 0]
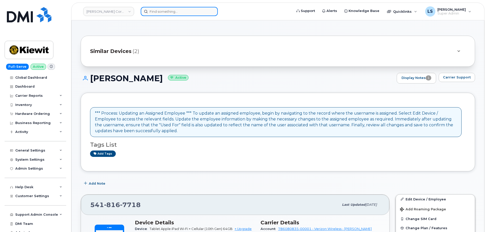
click at [172, 9] on input at bounding box center [179, 11] width 77 height 9
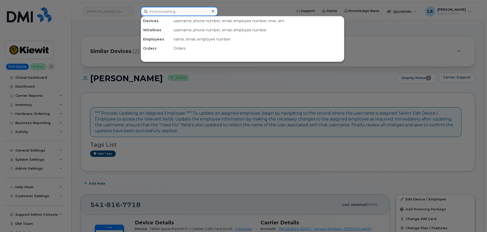
paste input "Tim Oberli"
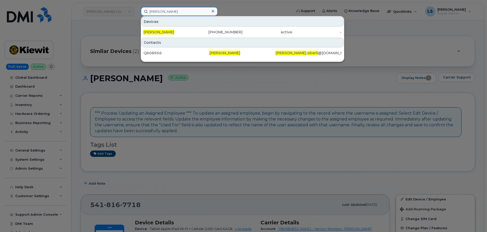
type input "Tim Oberli"
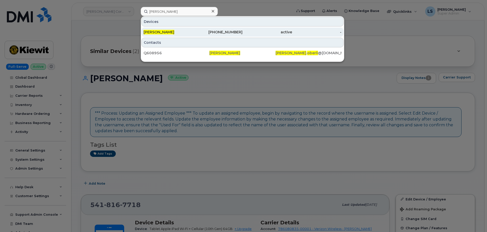
click at [179, 31] on div "Tim Oberli" at bounding box center [168, 31] width 50 height 5
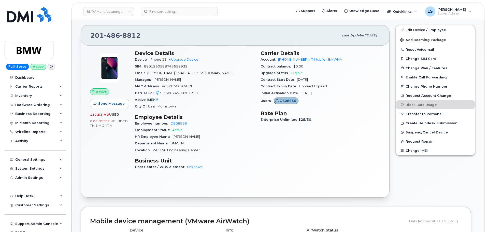
scroll to position [127, 0]
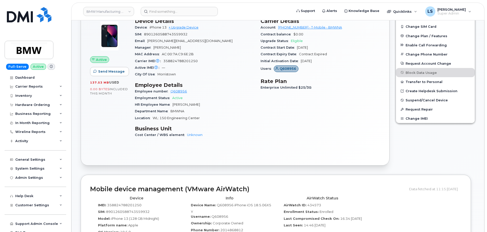
click at [171, 56] on span "AC:00:7A:C9:6E:2B" at bounding box center [178, 54] width 32 height 4
click at [210, 84] on h3 "Employee Details" at bounding box center [194, 85] width 119 height 6
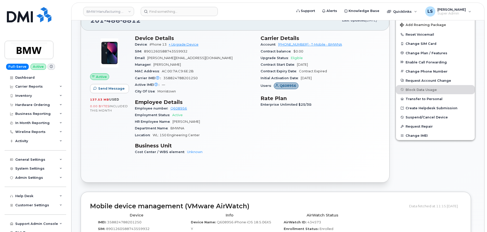
scroll to position [102, 0]
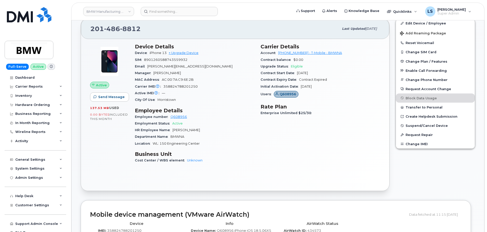
click at [163, 60] on span "8901260588743559932" at bounding box center [165, 60] width 43 height 4
copy span "8901260588743559932"
click at [205, 89] on div "Carrier IMEI Carrier IMEI is reported during the last billing cycle or change o…" at bounding box center [194, 86] width 119 height 7
drag, startPoint x: 131, startPoint y: 30, endPoint x: 92, endPoint y: 28, distance: 38.7
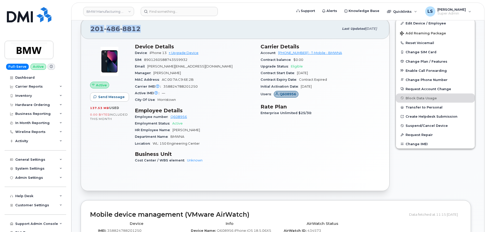
click at [90, 27] on div "201 486 8812" at bounding box center [214, 28] width 248 height 11
copy span "201 486 8812"
click at [33, 13] on img at bounding box center [29, 14] width 44 height 15
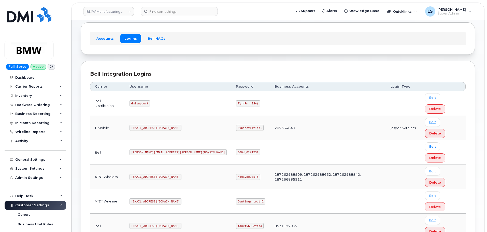
scroll to position [36, 0]
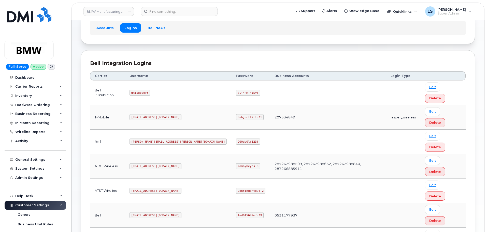
copy code "SubjectTitle!1"
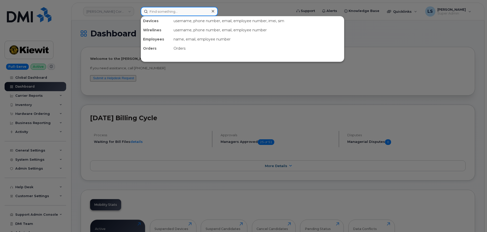
click at [187, 14] on input at bounding box center [179, 11] width 77 height 9
paste input "[PERSON_NAME]"
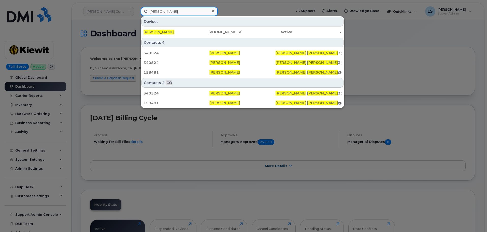
type input "[PERSON_NAME]"
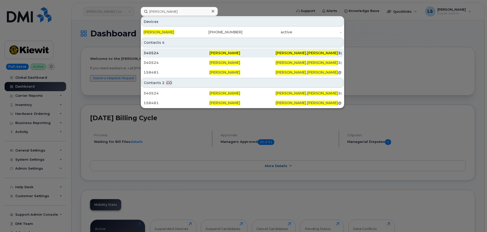
drag, startPoint x: 195, startPoint y: 29, endPoint x: 268, endPoint y: 51, distance: 76.0
click at [196, 29] on div "[PHONE_NUMBER]" at bounding box center [218, 31] width 50 height 9
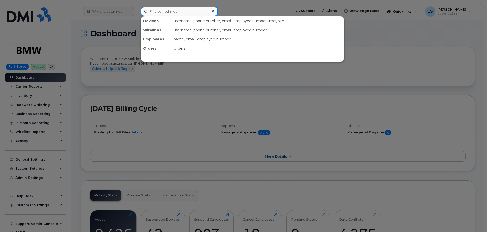
click at [181, 15] on input at bounding box center [179, 11] width 77 height 9
paste input "[PERSON_NAME]"
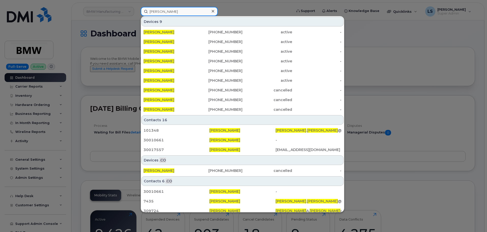
drag, startPoint x: 188, startPoint y: 13, endPoint x: 130, endPoint y: 9, distance: 58.3
click at [137, 9] on div "BRETT SMITH Devices 9 BRETT SMITH 202-834-1696 active - BRETT SMITH 260-214-054…" at bounding box center [215, 11] width 156 height 9
paste input "3035498712"
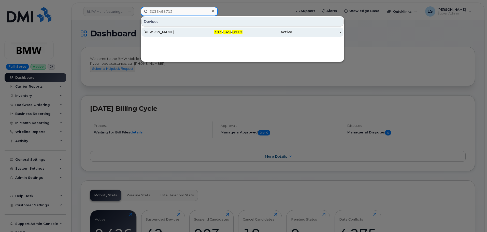
type input "3035498712"
click at [188, 33] on div "BRETT SMITH" at bounding box center [168, 31] width 50 height 5
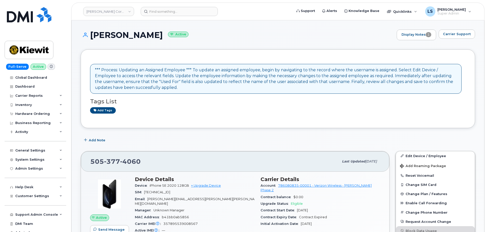
drag, startPoint x: 91, startPoint y: 35, endPoint x: 154, endPoint y: 31, distance: 63.5
click at [154, 31] on h1 "[PERSON_NAME] Active" at bounding box center [237, 35] width 313 height 9
copy h1 "[PERSON_NAME]"
click at [39, 152] on div "General Settings" at bounding box center [30, 150] width 30 height 4
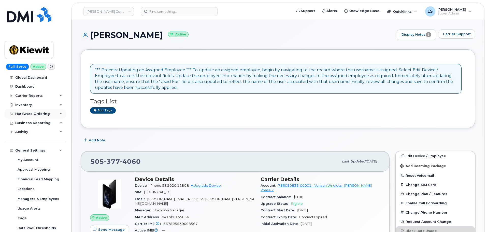
click at [30, 112] on div "Hardware Ordering" at bounding box center [32, 114] width 35 height 4
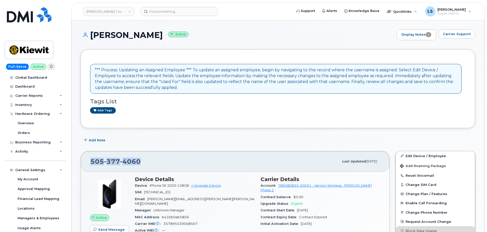
drag, startPoint x: 142, startPoint y: 161, endPoint x: 86, endPoint y: 167, distance: 56.0
click at [86, 167] on div "505 377 4060 Last updated Oct 07, 2025" at bounding box center [235, 161] width 308 height 20
copy span "505 377 4060"
drag, startPoint x: 21, startPoint y: 16, endPoint x: 25, endPoint y: 16, distance: 4.8
click at [21, 16] on img at bounding box center [29, 14] width 44 height 15
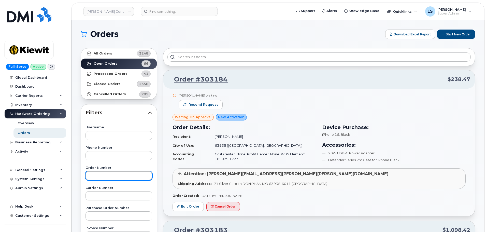
click at [116, 174] on input "text" at bounding box center [118, 175] width 67 height 9
paste input "303183"
type input "303183"
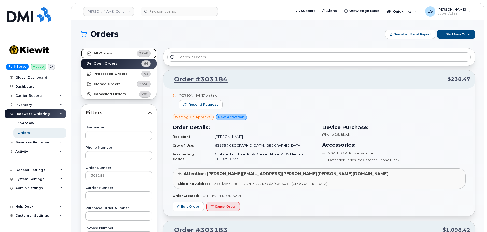
click at [112, 50] on link "All Orders 3248" at bounding box center [119, 53] width 76 height 10
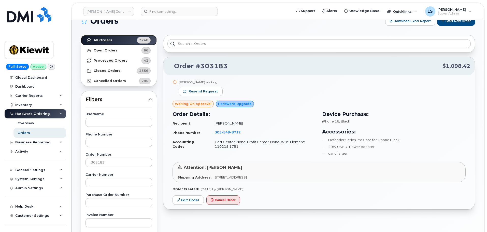
scroll to position [25, 0]
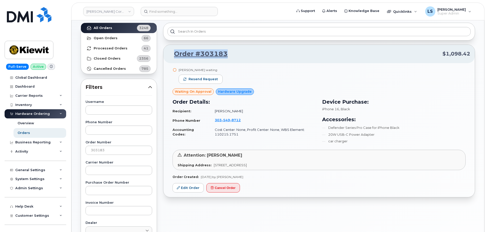
drag, startPoint x: 233, startPoint y: 50, endPoint x: 171, endPoint y: 52, distance: 61.6
click at [171, 51] on p "Order #303183 $1,098.42" at bounding box center [319, 53] width 302 height 9
copy link "Order #303183"
click at [263, 83] on div "[PERSON_NAME] waiting Resend request" at bounding box center [318, 78] width 293 height 21
drag, startPoint x: 210, startPoint y: 111, endPoint x: 238, endPoint y: 115, distance: 28.2
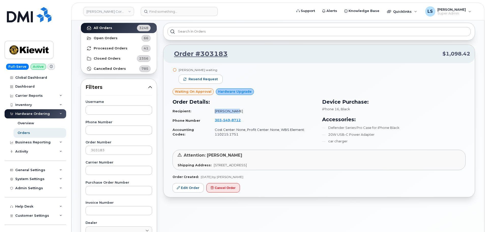
click at [237, 115] on td "[PERSON_NAME]" at bounding box center [263, 111] width 106 height 9
copy td "[PERSON_NAME]"
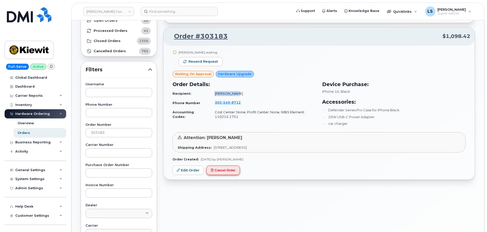
scroll to position [51, 0]
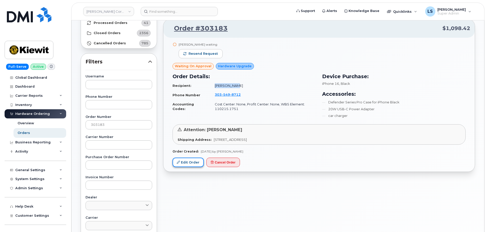
click at [181, 163] on link "Edit Order" at bounding box center [187, 161] width 31 height 9
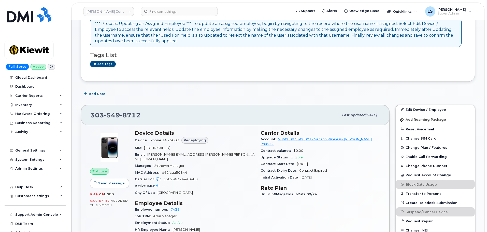
scroll to position [76, 0]
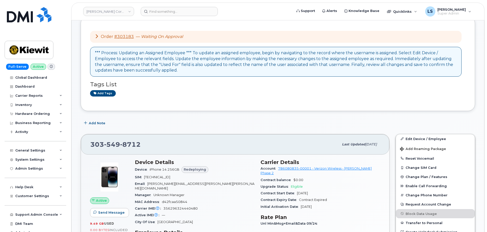
click at [98, 35] on icon at bounding box center [97, 36] width 4 height 4
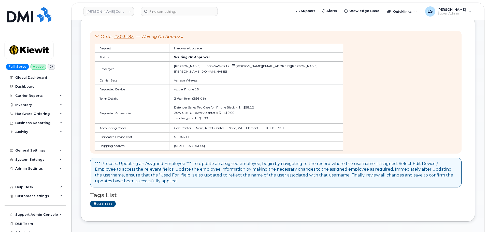
click at [174, 105] on span "Defender Series Pro Case for iPhone Black" at bounding box center [204, 107] width 61 height 4
click at [212, 116] on div "car charger x 1 : $1.00" at bounding box center [256, 118] width 164 height 4
drag, startPoint x: 150, startPoint y: 94, endPoint x: 183, endPoint y: 95, distance: 32.6
click at [181, 95] on td "2 Year Term (256 GB)" at bounding box center [256, 98] width 174 height 9
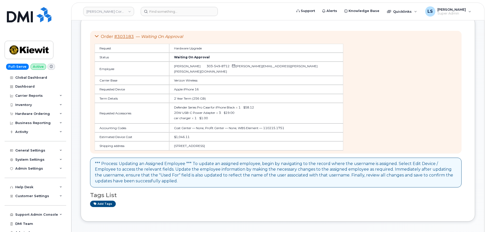
click at [187, 96] on td "2 Year Term (256 GB)" at bounding box center [256, 98] width 174 height 9
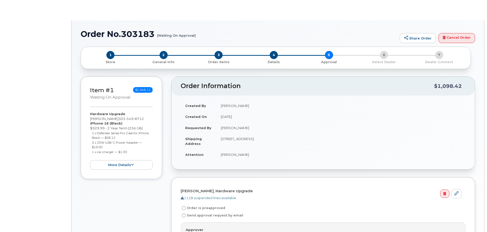
radio input "true"
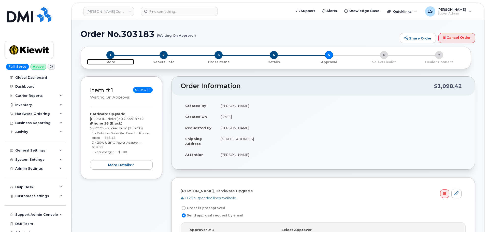
click at [108, 56] on span "1" at bounding box center [110, 55] width 8 height 8
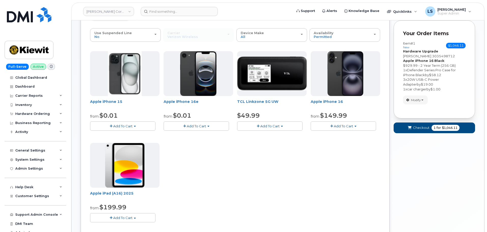
scroll to position [51, 0]
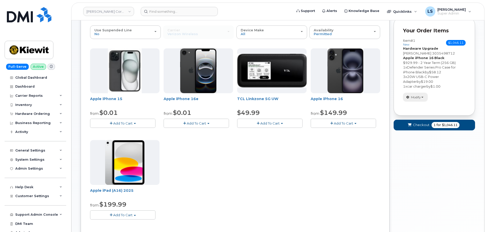
click at [417, 97] on span "Modify" at bounding box center [416, 97] width 10 height 5
click at [419, 105] on link "change" at bounding box center [427, 105] width 48 height 6
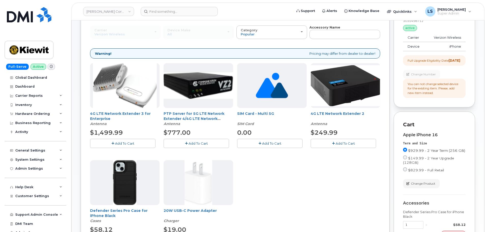
scroll to position [76, 0]
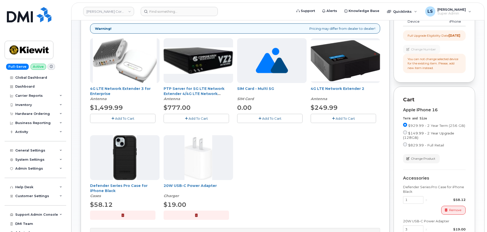
click at [405, 134] on input "$149.99 - 2 Year Upgrade (128GB)" at bounding box center [405, 132] width 4 height 4
radio input "true"
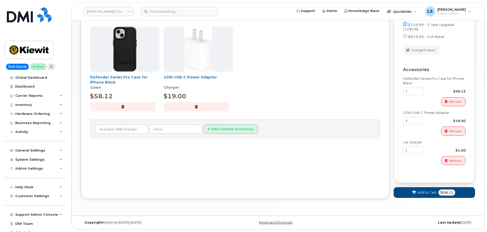
scroll to position [189, 0]
click at [421, 191] on span "Add to Cart" at bounding box center [426, 192] width 19 height 5
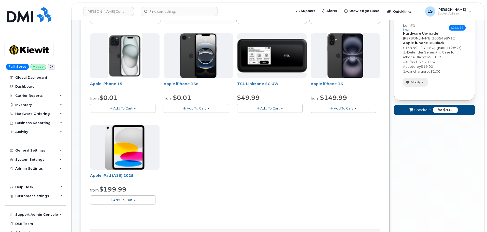
scroll to position [0, 0]
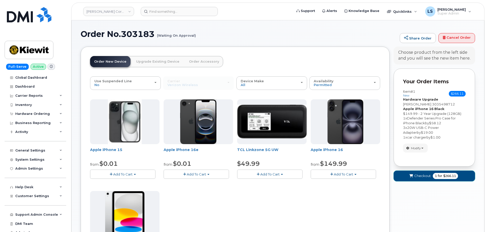
click at [436, 176] on span "1" at bounding box center [435, 175] width 2 height 5
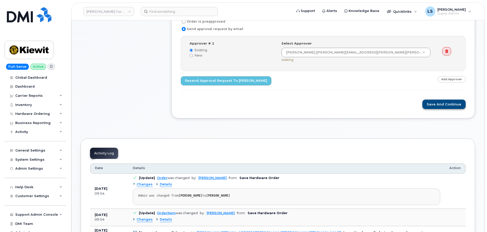
scroll to position [135, 0]
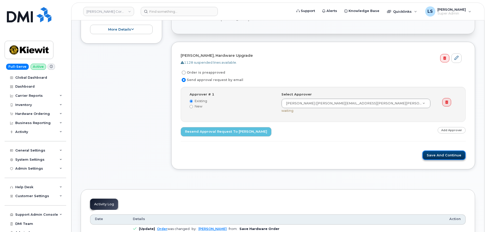
click at [452, 157] on button "Save and Continue" at bounding box center [443, 154] width 43 height 9
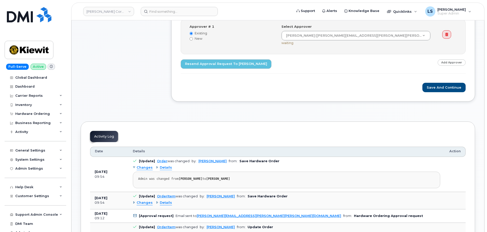
scroll to position [200, 0]
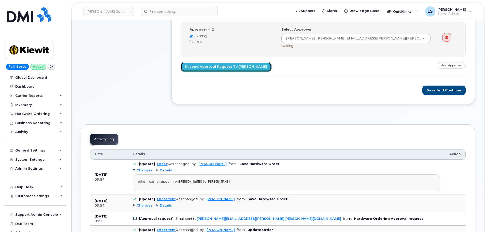
drag, startPoint x: 209, startPoint y: 66, endPoint x: 210, endPoint y: 69, distance: 3.2
click at [209, 66] on link "Resend Approval Request to Ryan Mckeever" at bounding box center [225, 66] width 91 height 9
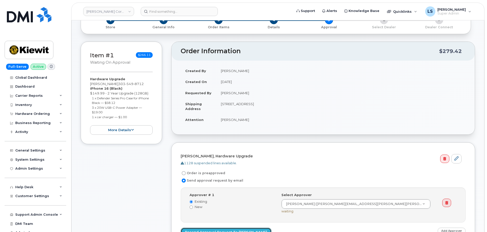
scroll to position [0, 0]
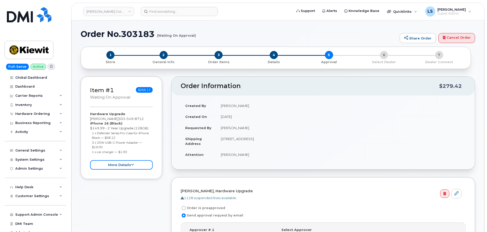
drag, startPoint x: 129, startPoint y: 165, endPoint x: 135, endPoint y: 155, distance: 11.4
click at [129, 165] on button "more details" at bounding box center [121, 164] width 63 height 9
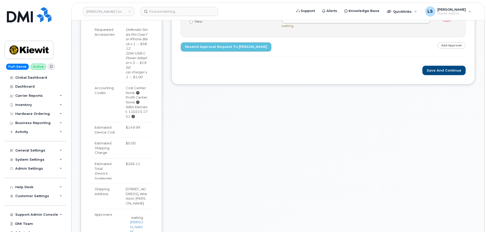
scroll to position [229, 0]
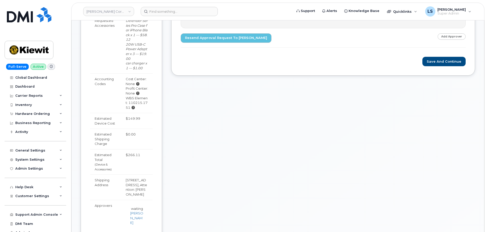
drag, startPoint x: 125, startPoint y: 136, endPoint x: 142, endPoint y: 137, distance: 17.3
click at [142, 149] on td "$266.11" at bounding box center [137, 161] width 32 height 25
copy td "$266.11"
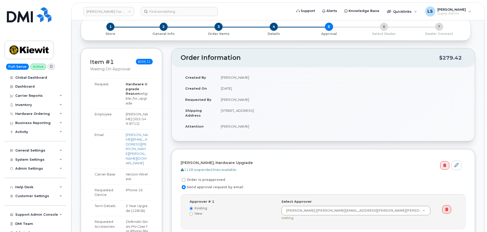
scroll to position [0, 0]
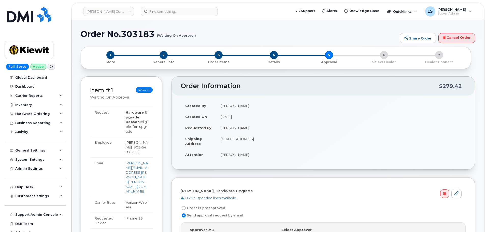
click at [295, 114] on td "October 13, 2025" at bounding box center [340, 116] width 249 height 11
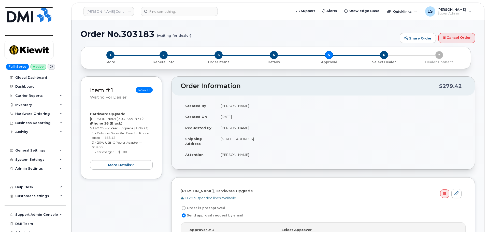
click at [23, 20] on img at bounding box center [29, 14] width 44 height 15
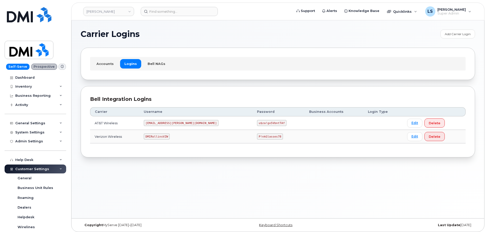
click at [257, 135] on code "P!nkGlasses78" at bounding box center [270, 136] width 26 height 6
copy code "P!nkGlasses78"
